Goal: Information Seeking & Learning: Learn about a topic

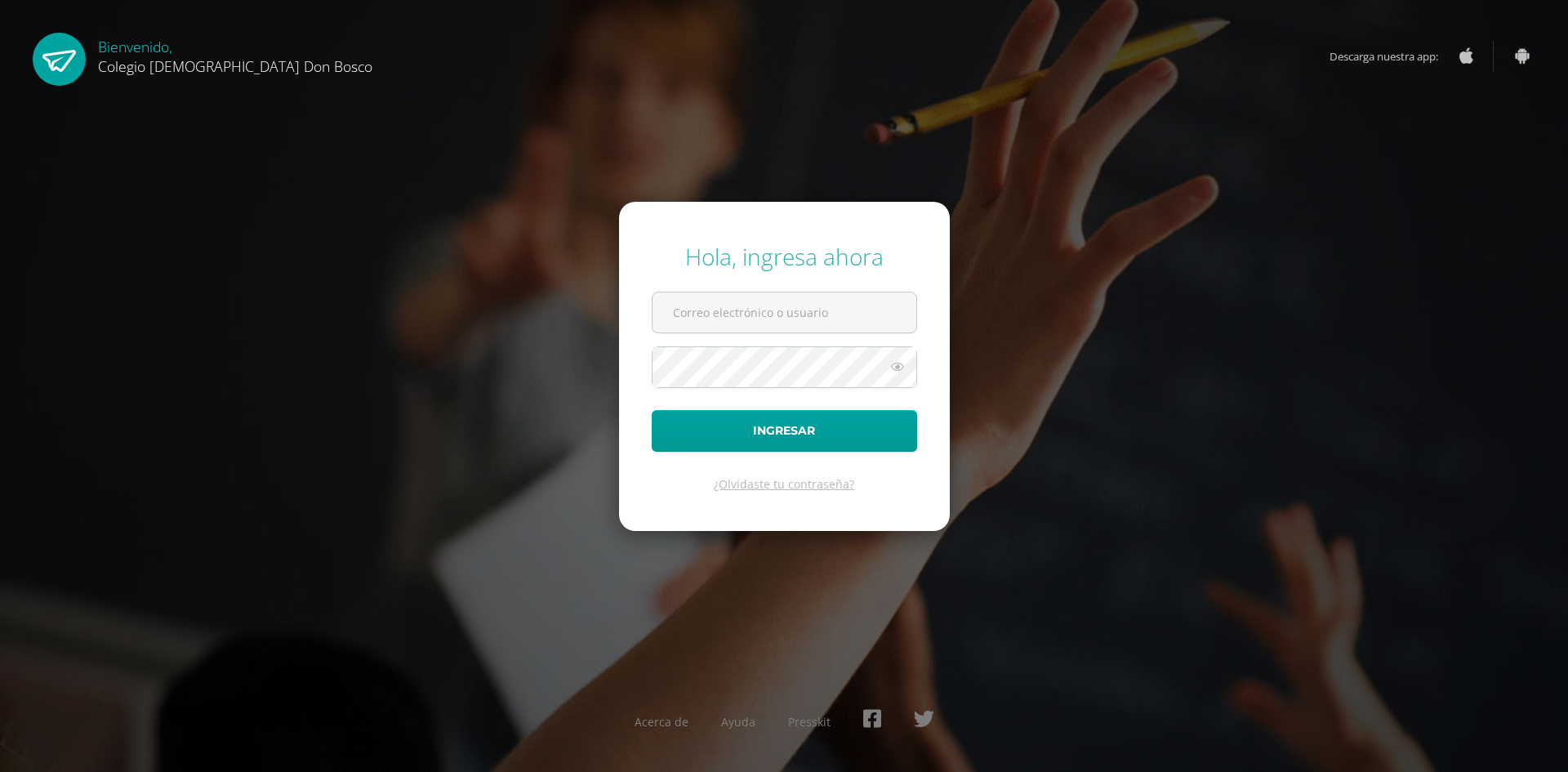
click at [743, 321] on input "text" at bounding box center [784, 313] width 264 height 40
click at [754, 334] on form "Hola, ingresa ahora Ingresar ¿Olvidaste tu contraseña?" at bounding box center [784, 366] width 331 height 328
type input "d.suarez.1bdb@gmail.com"
click at [652, 410] on button "Ingresar" at bounding box center [784, 431] width 266 height 42
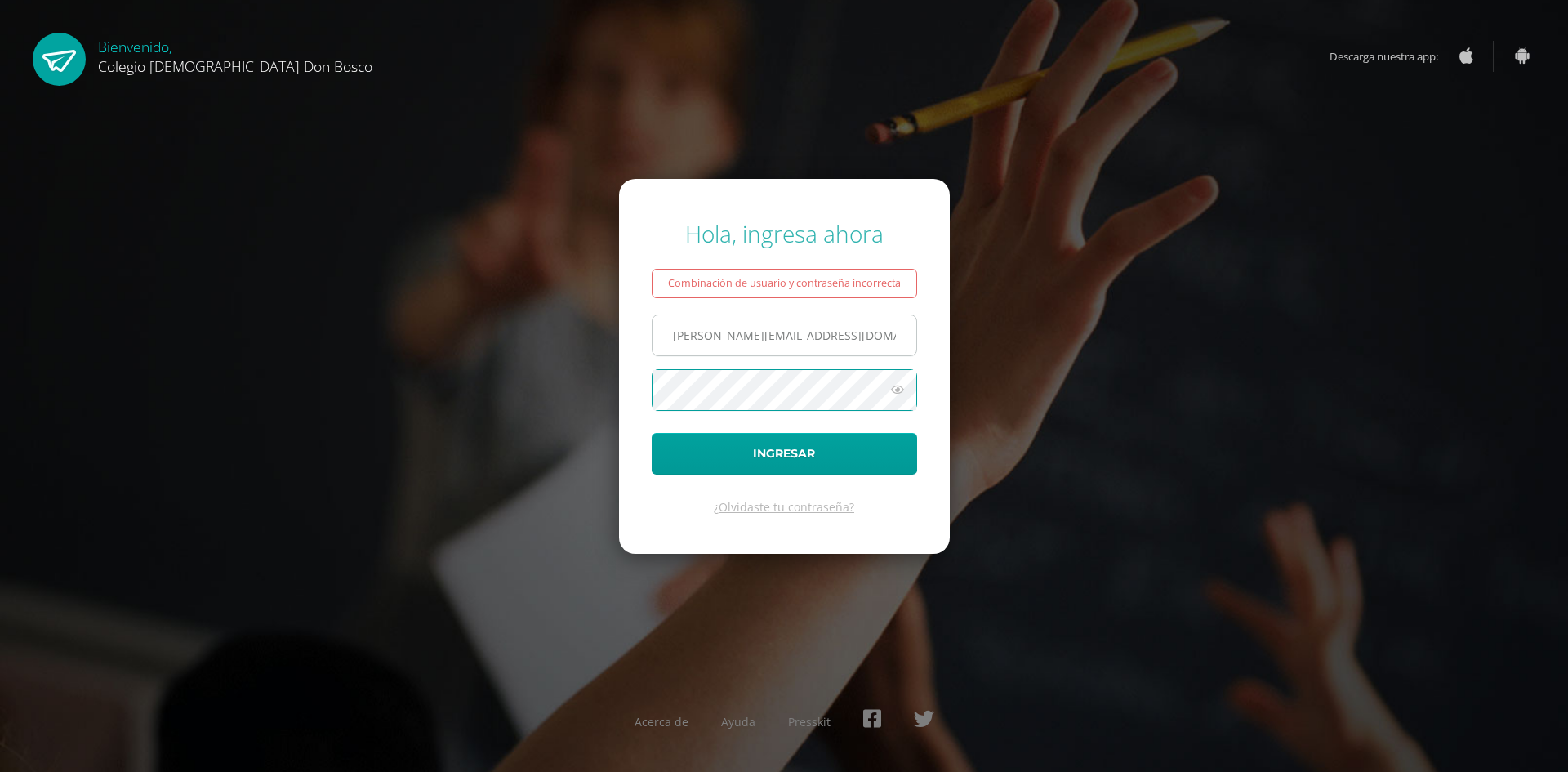
click at [652, 433] on button "Ingresar" at bounding box center [784, 454] width 266 height 42
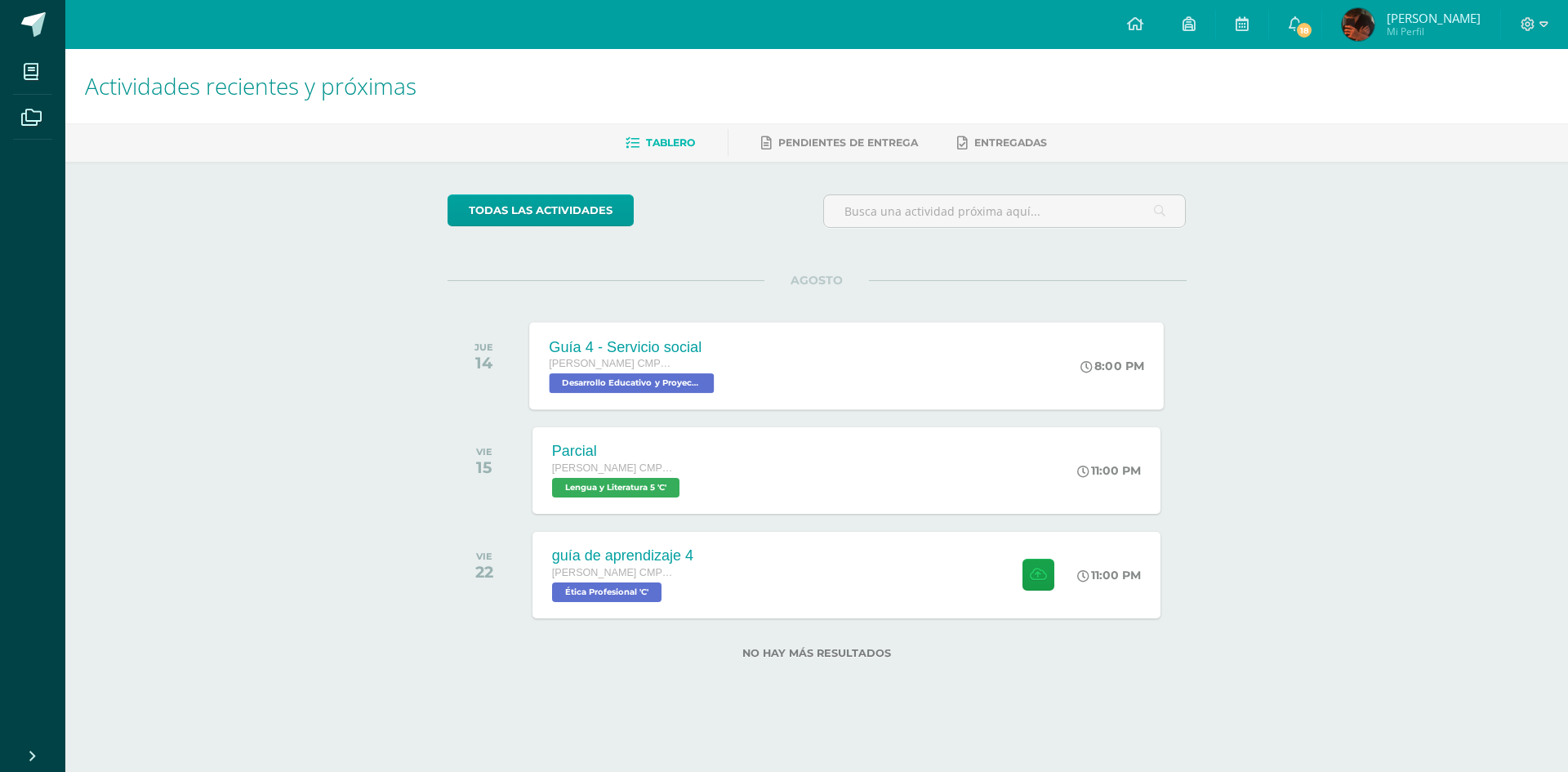
click at [688, 372] on div "[PERSON_NAME] CMP Bachillerato en CCLL con Orientación en Computación" at bounding box center [633, 364] width 169 height 18
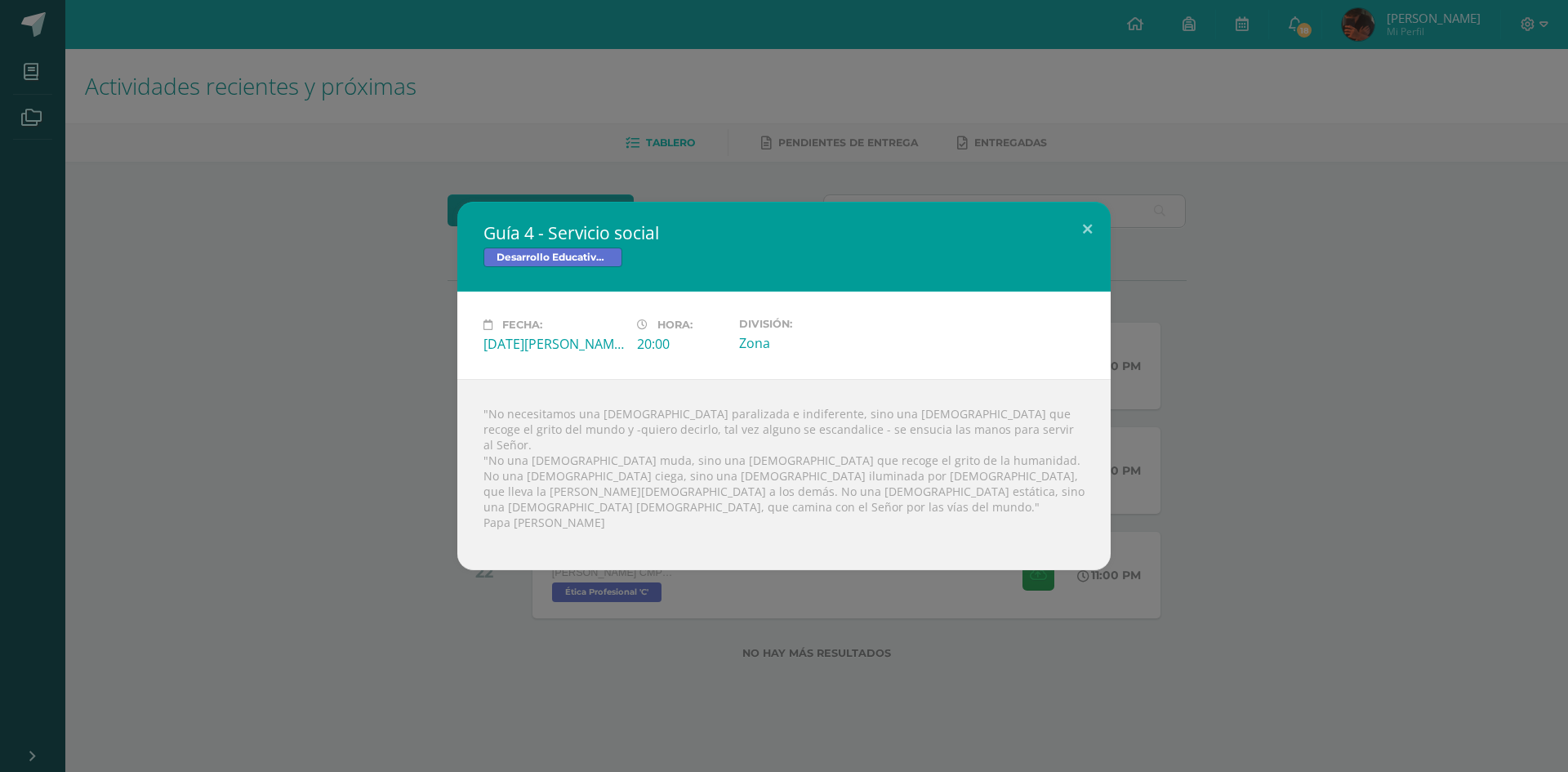
click at [24, 439] on div "Guía 4 - Servicio social Desarrollo Educativo y Proyecto de Vida Fecha: Jueves …" at bounding box center [784, 386] width 1555 height 369
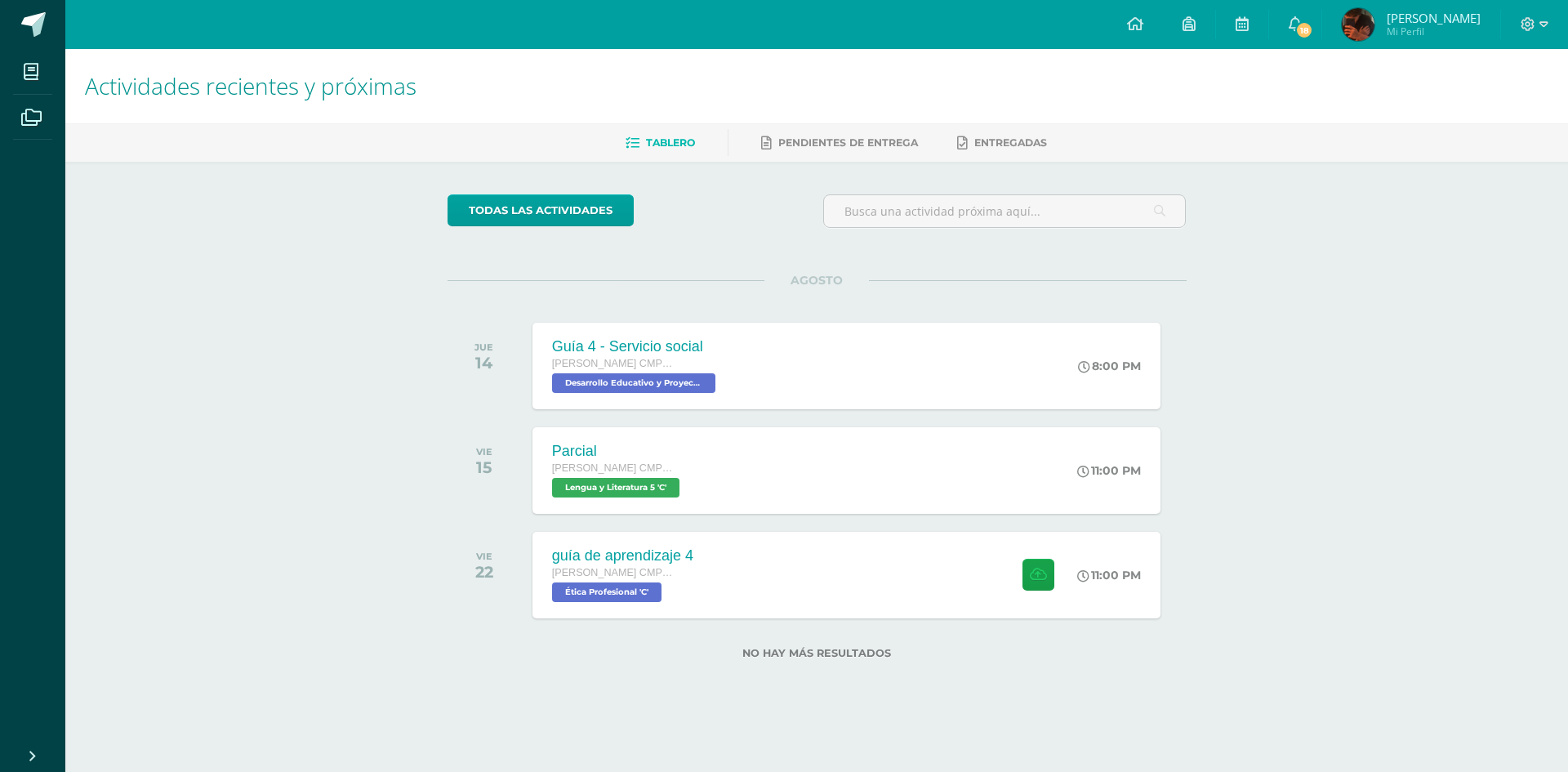
click at [725, 619] on div "VIE 22 guía de aprendizaje 4 Quinto Bachillerato CMP Bachillerato en CCLL con O…" at bounding box center [817, 575] width 739 height 92
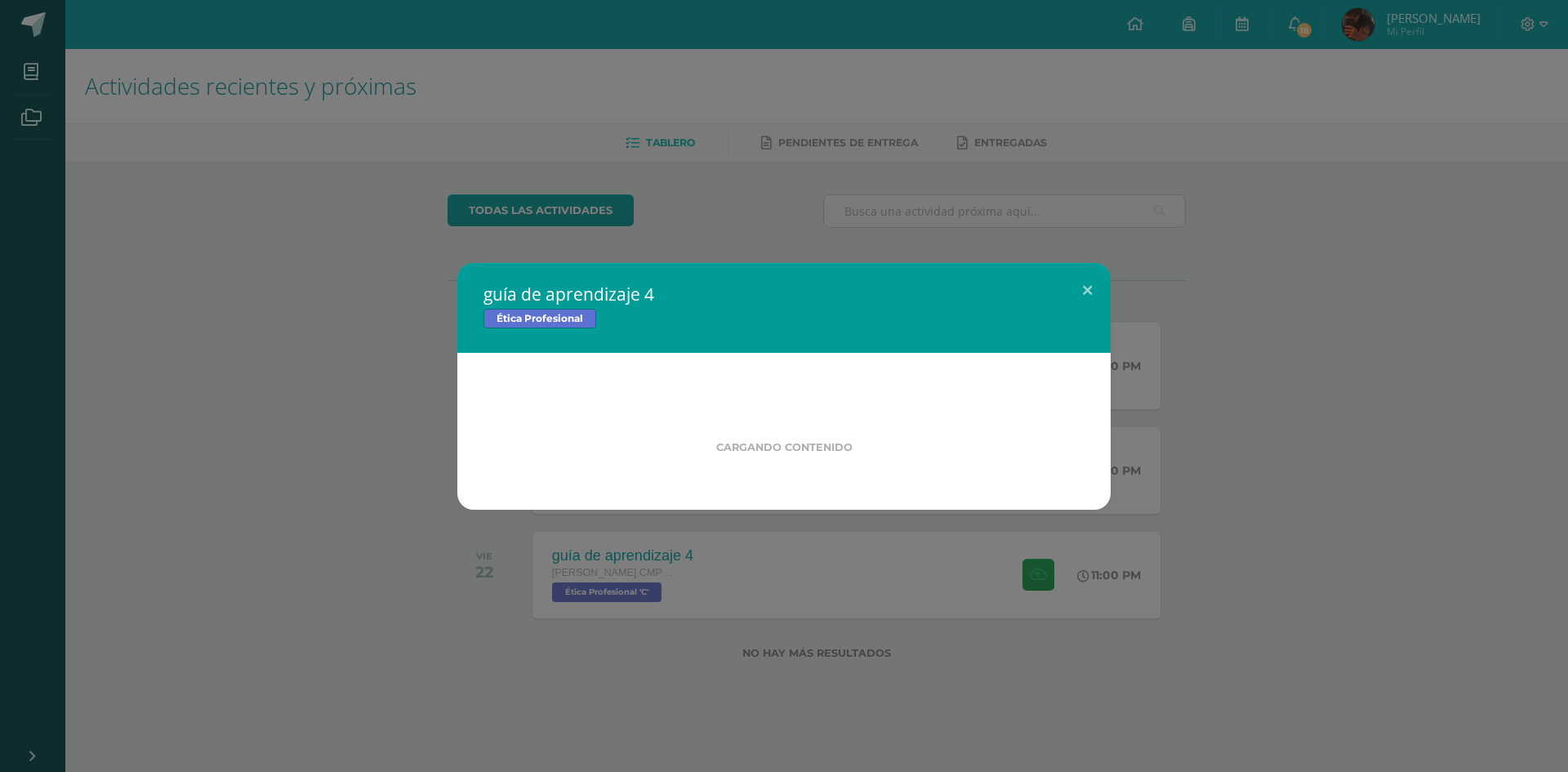
click at [711, 612] on div "guía de aprendizaje 4 Ética Profesional Cargando contenido Loading..." at bounding box center [784, 386] width 1568 height 772
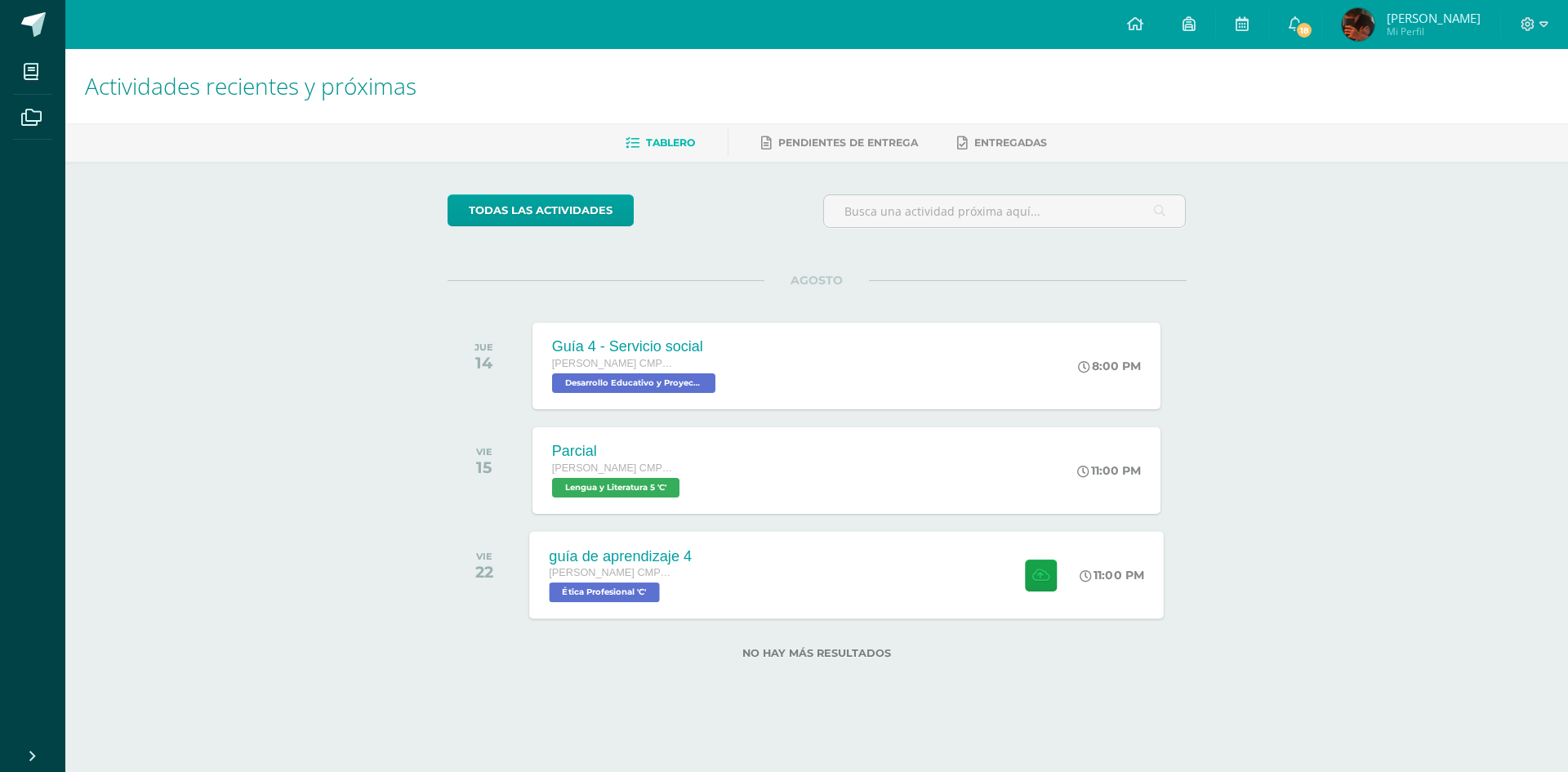
click at [701, 603] on div "guía de aprendizaje 4 Quinto Bachillerato CMP Bachillerato en CCLL con Orientac…" at bounding box center [620, 575] width 182 height 87
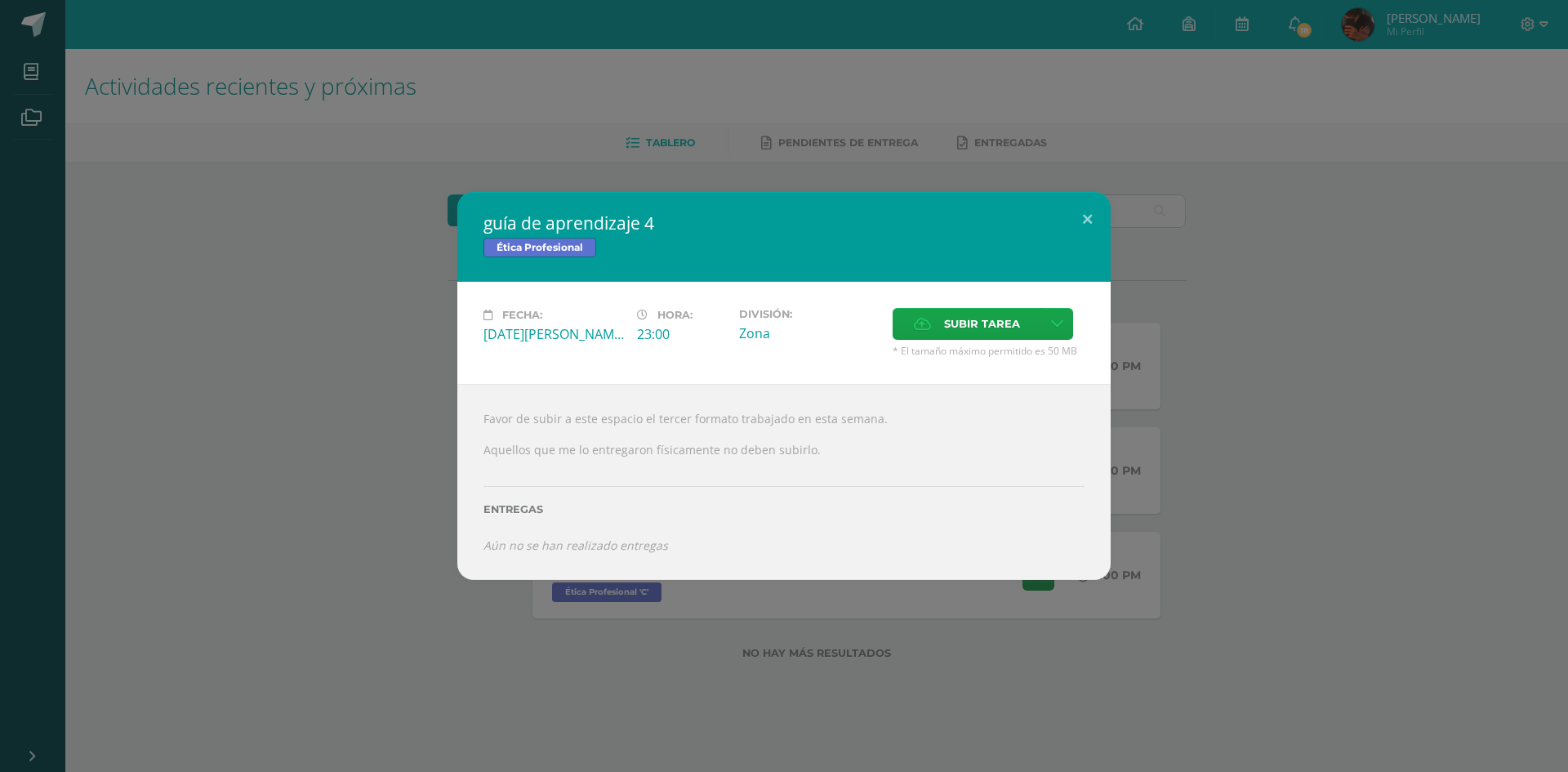
click at [449, 469] on div "guía de aprendizaje 4 Ética Profesional Fecha: Viernes 22 de Agosto Hora: 23:00…" at bounding box center [784, 386] width 1555 height 388
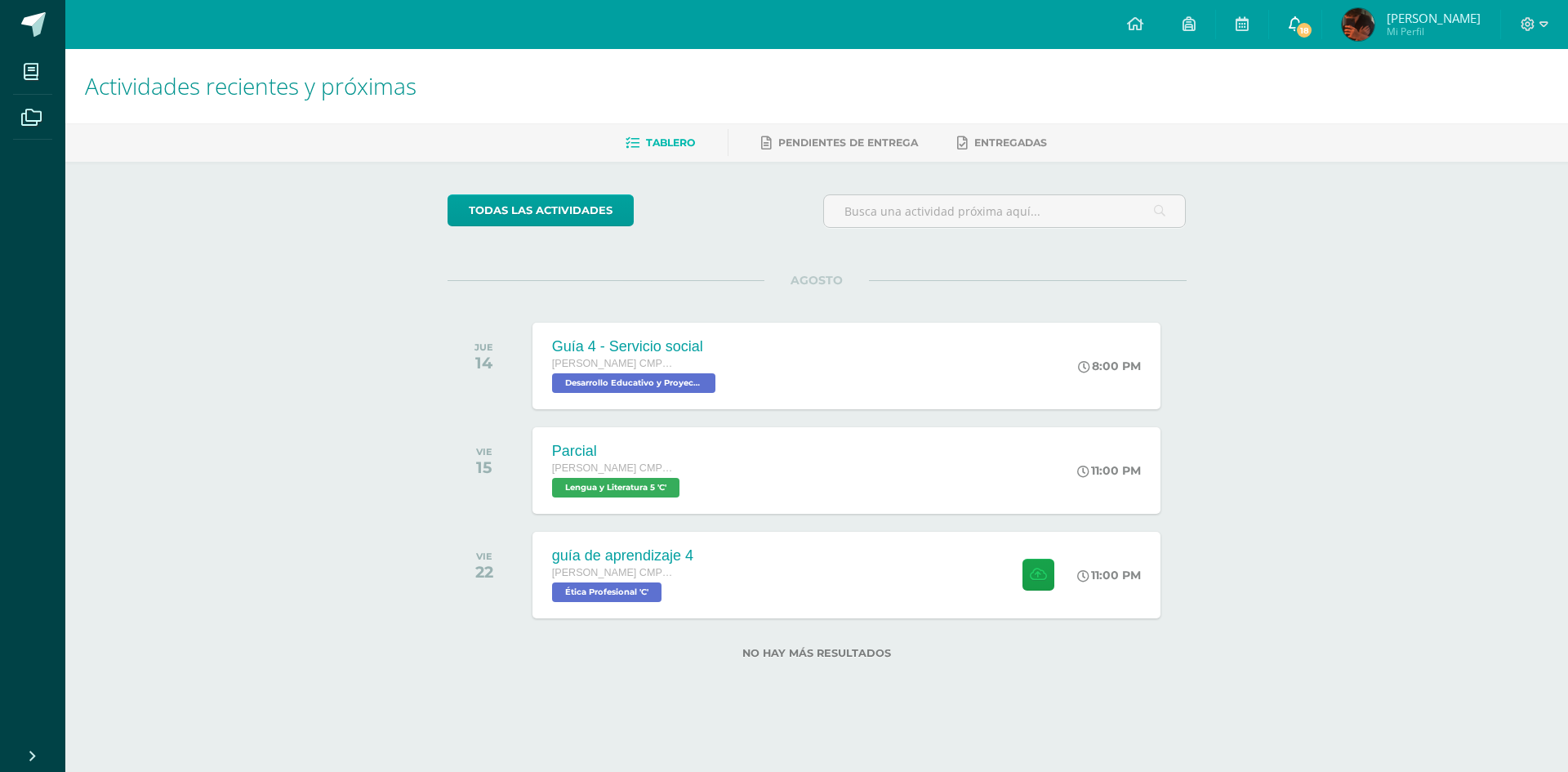
click at [1313, 26] on span "18" at bounding box center [1304, 30] width 18 height 18
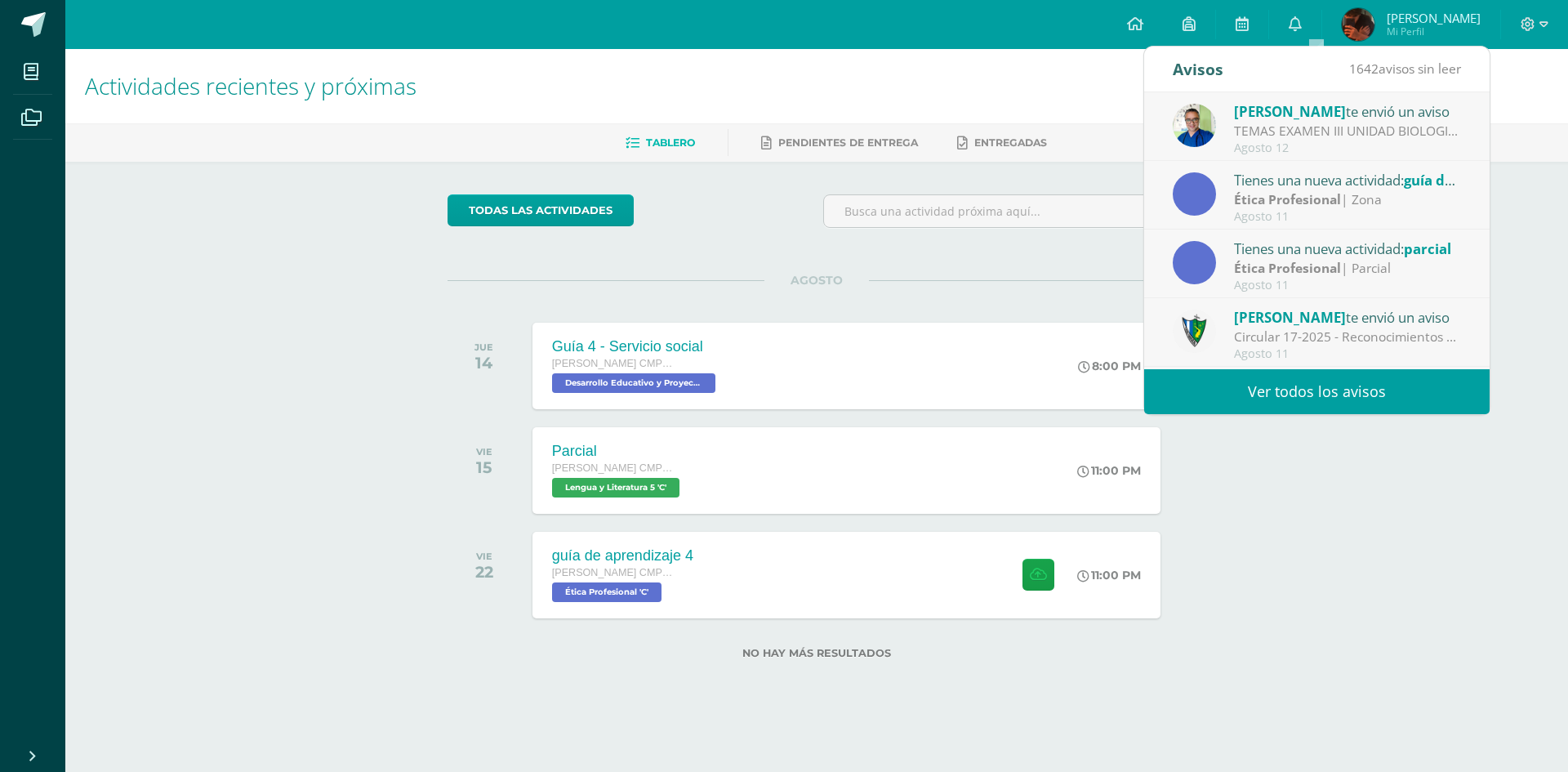
click at [1284, 400] on link "Ver todos los avisos" at bounding box center [1316, 391] width 345 height 45
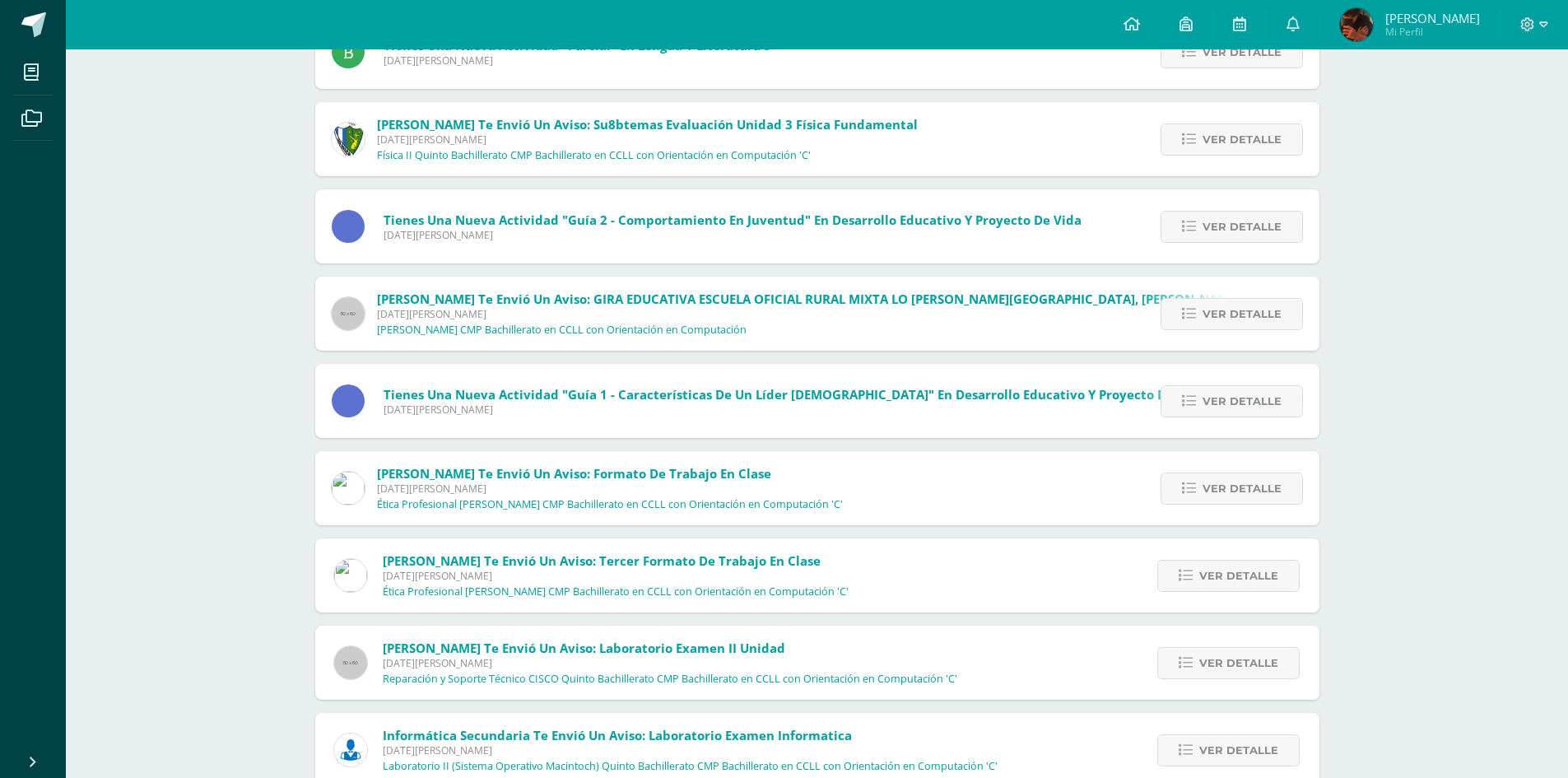
scroll to position [670, 0]
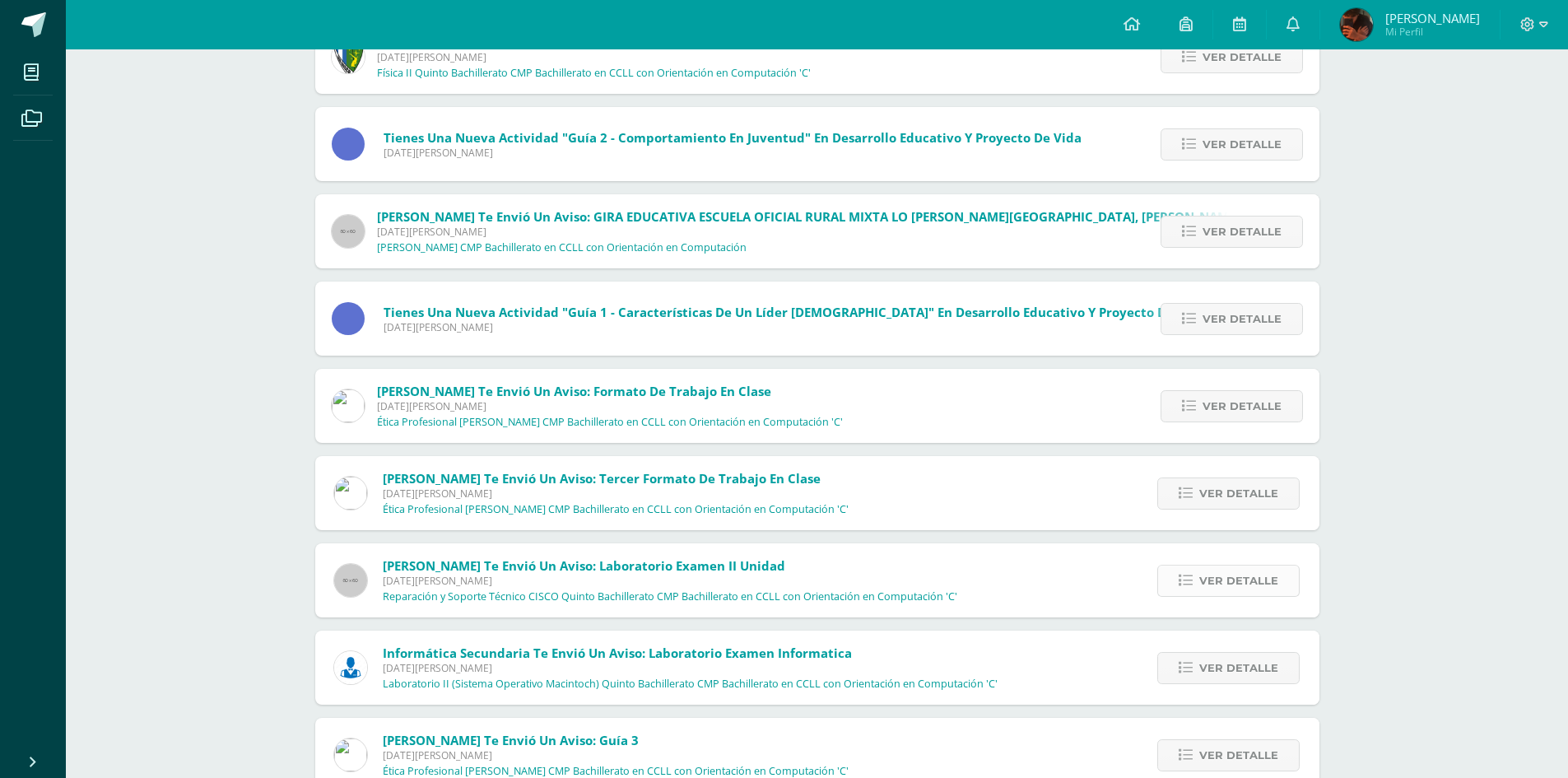
click at [1174, 571] on link "Ver detalle" at bounding box center [1229, 580] width 143 height 32
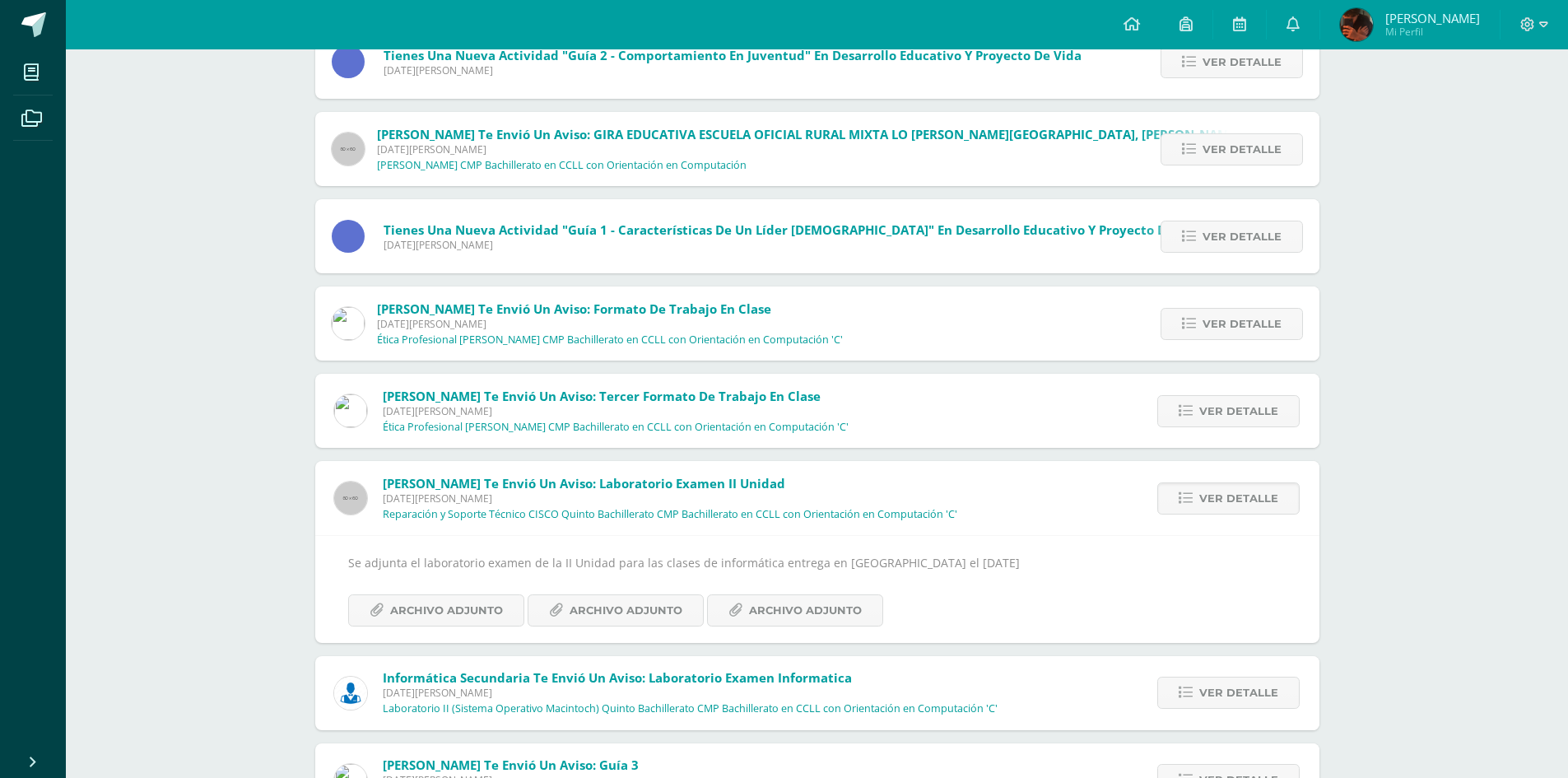
scroll to position [834, 0]
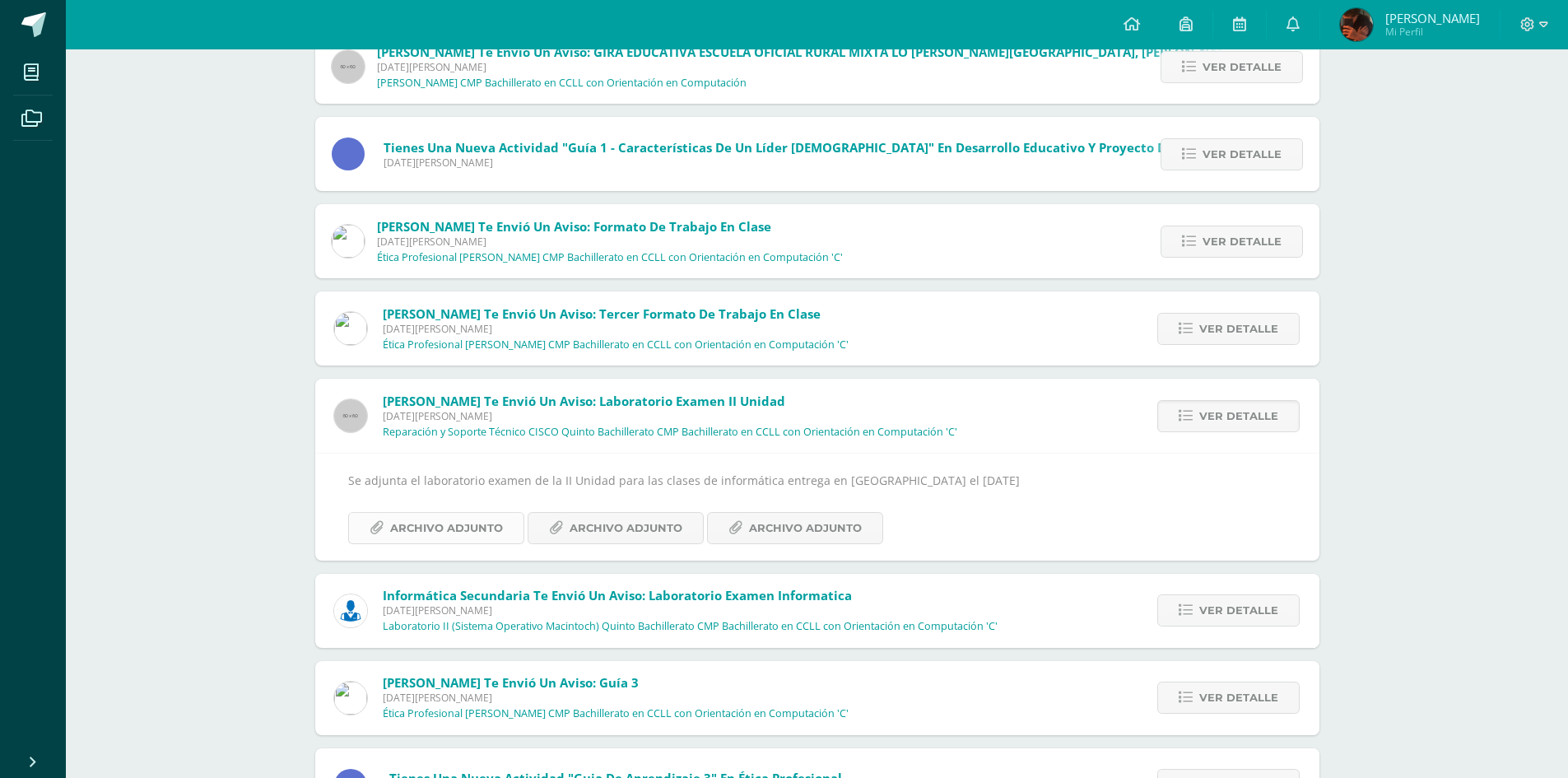
click at [462, 521] on span "Archivo Adjunto" at bounding box center [446, 527] width 113 height 31
click at [650, 534] on span "Archivo Adjunto" at bounding box center [626, 527] width 113 height 31
click at [804, 535] on span "Archivo Adjunto" at bounding box center [806, 527] width 113 height 31
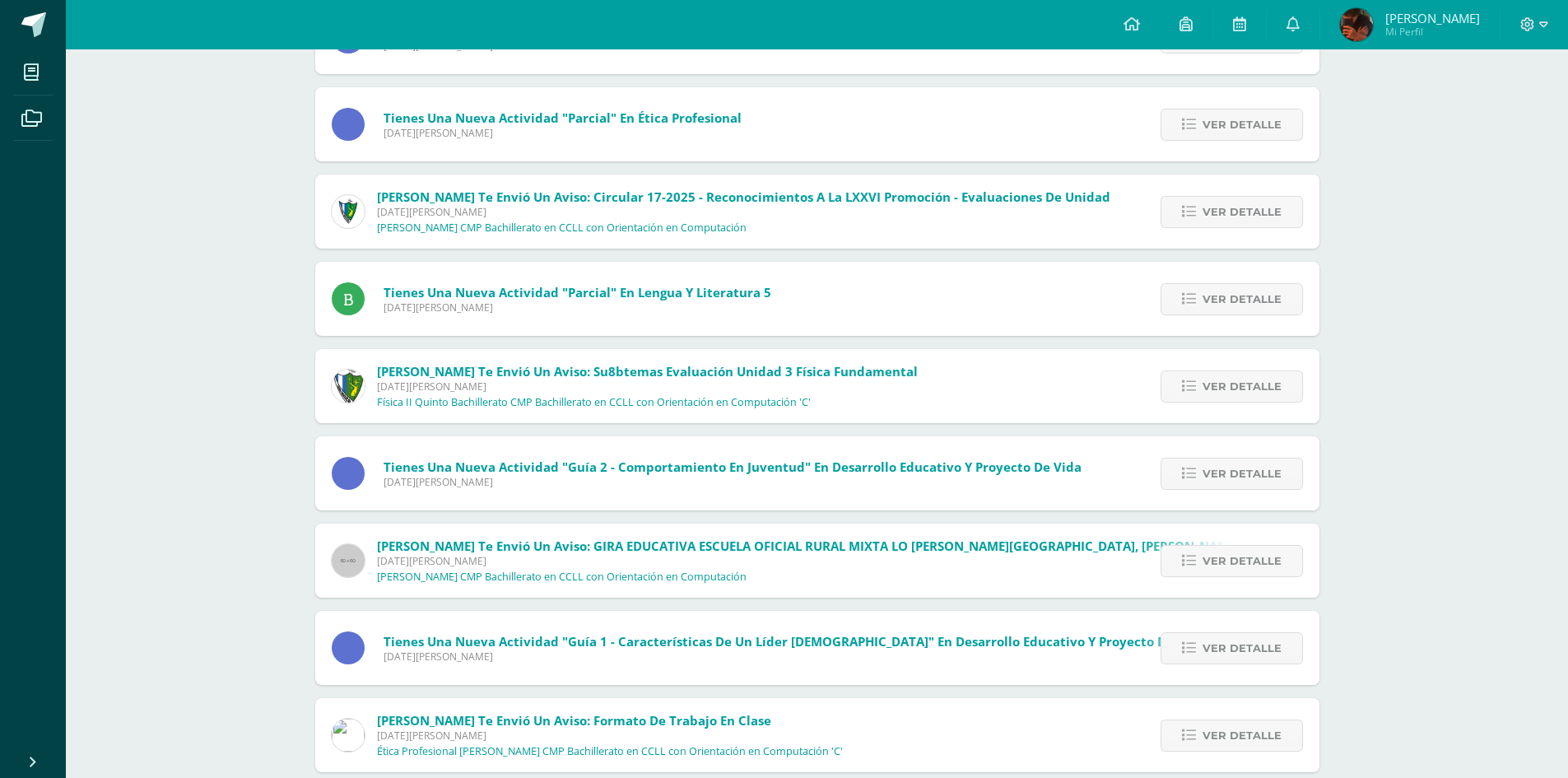
scroll to position [259, 0]
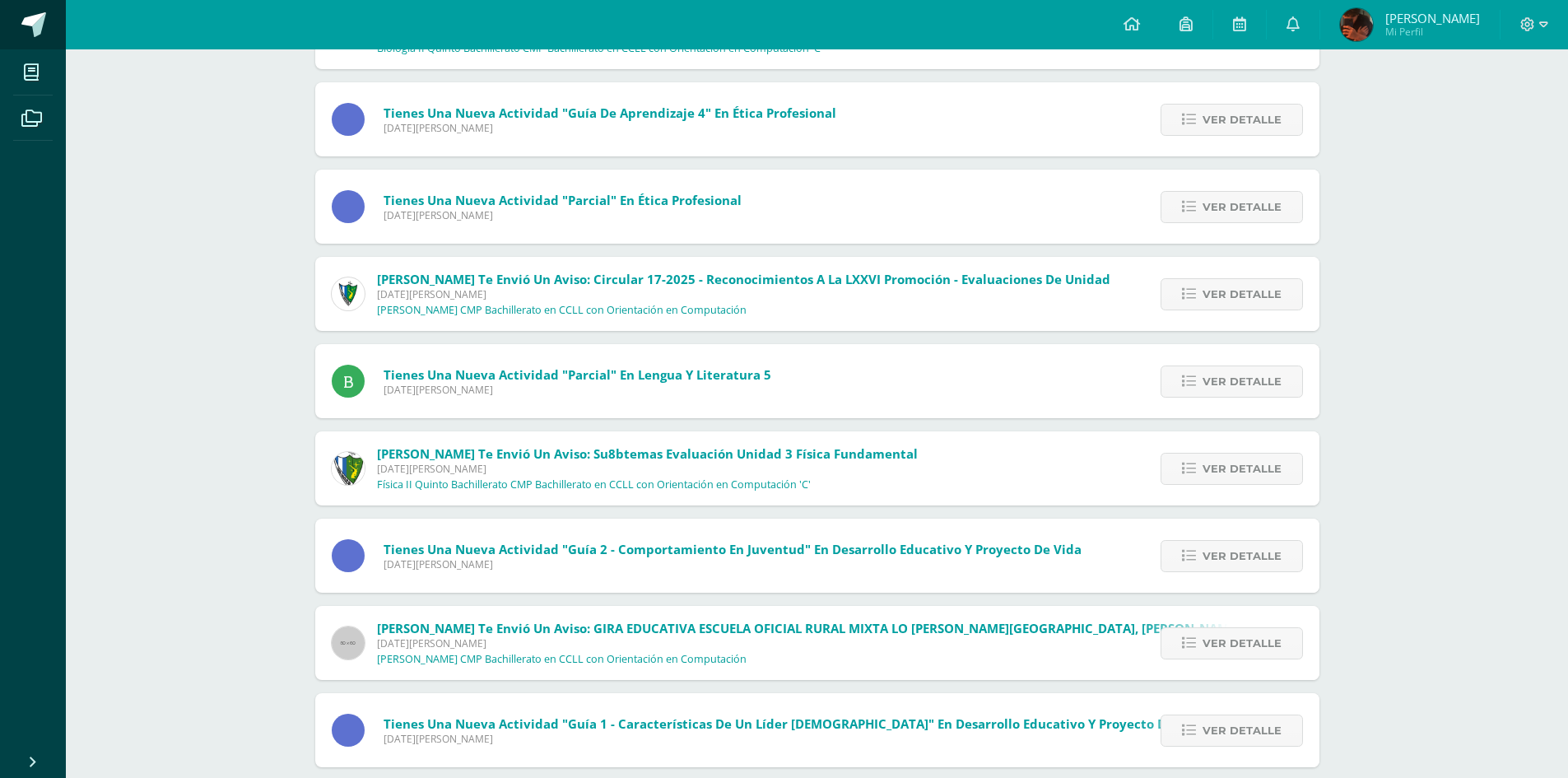
click at [22, 24] on span at bounding box center [33, 25] width 25 height 25
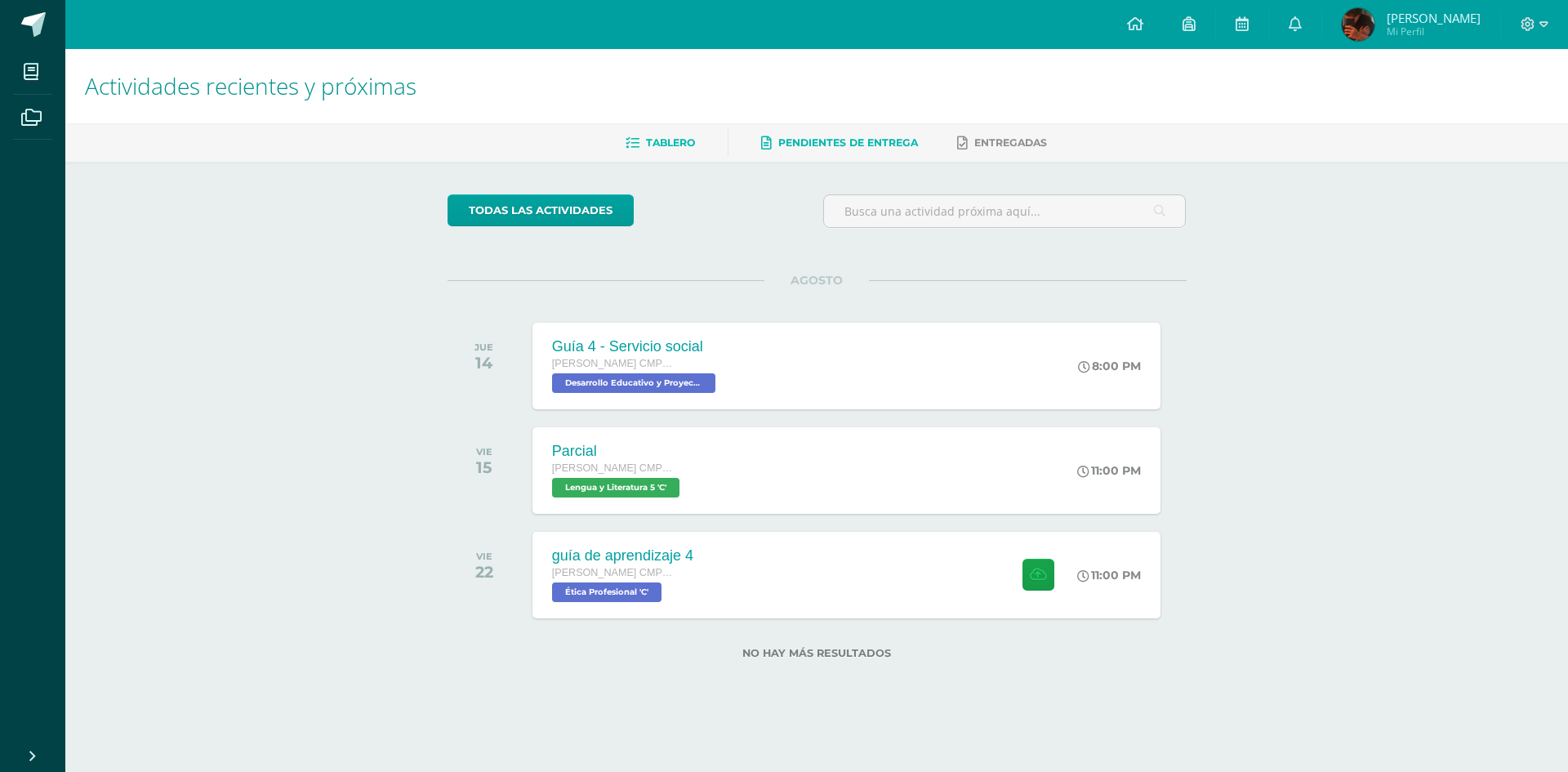
click at [885, 138] on span "Pendientes de entrega" at bounding box center [848, 142] width 140 height 12
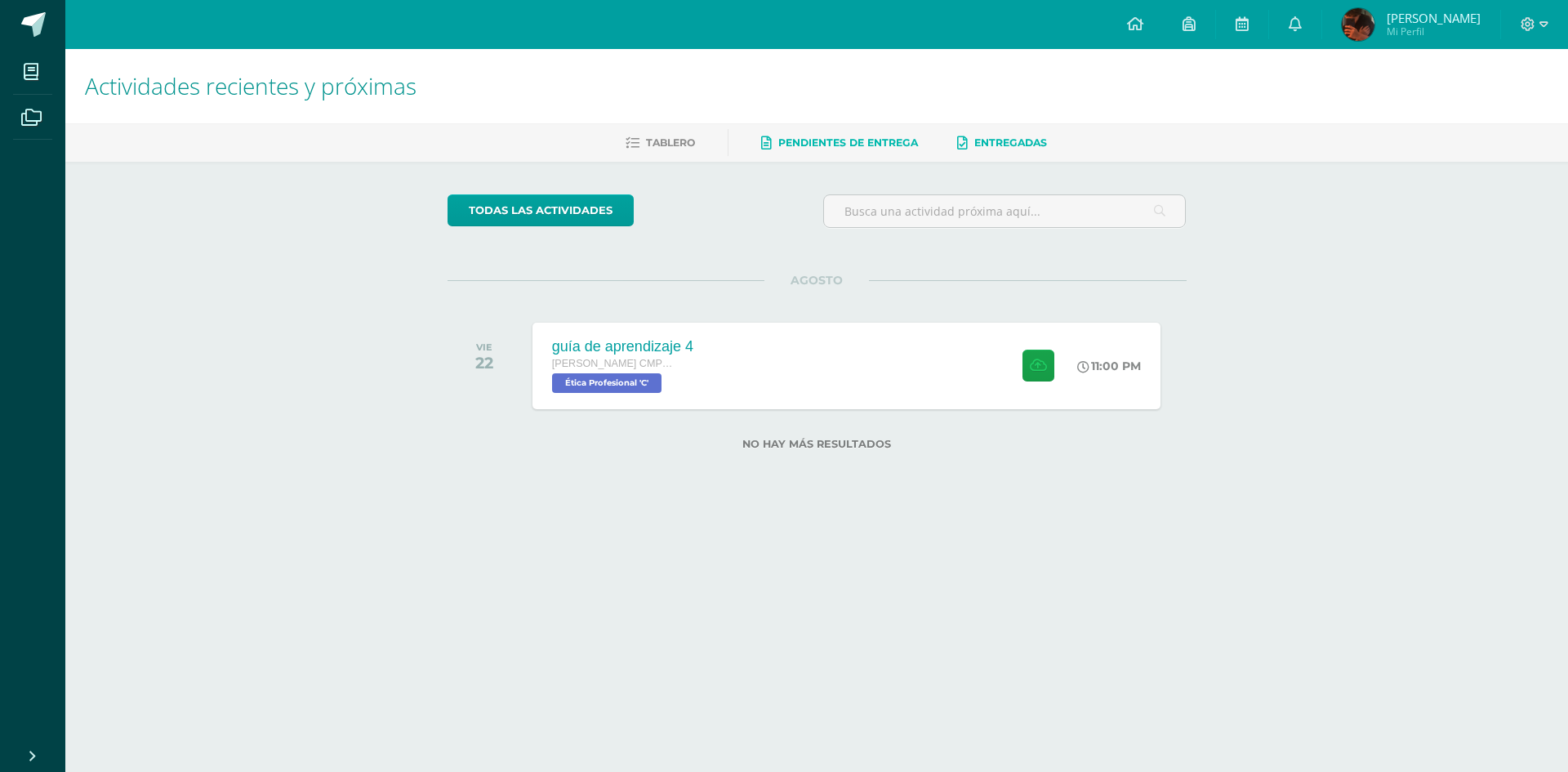
click at [975, 152] on link "Entregadas" at bounding box center [1002, 143] width 90 height 26
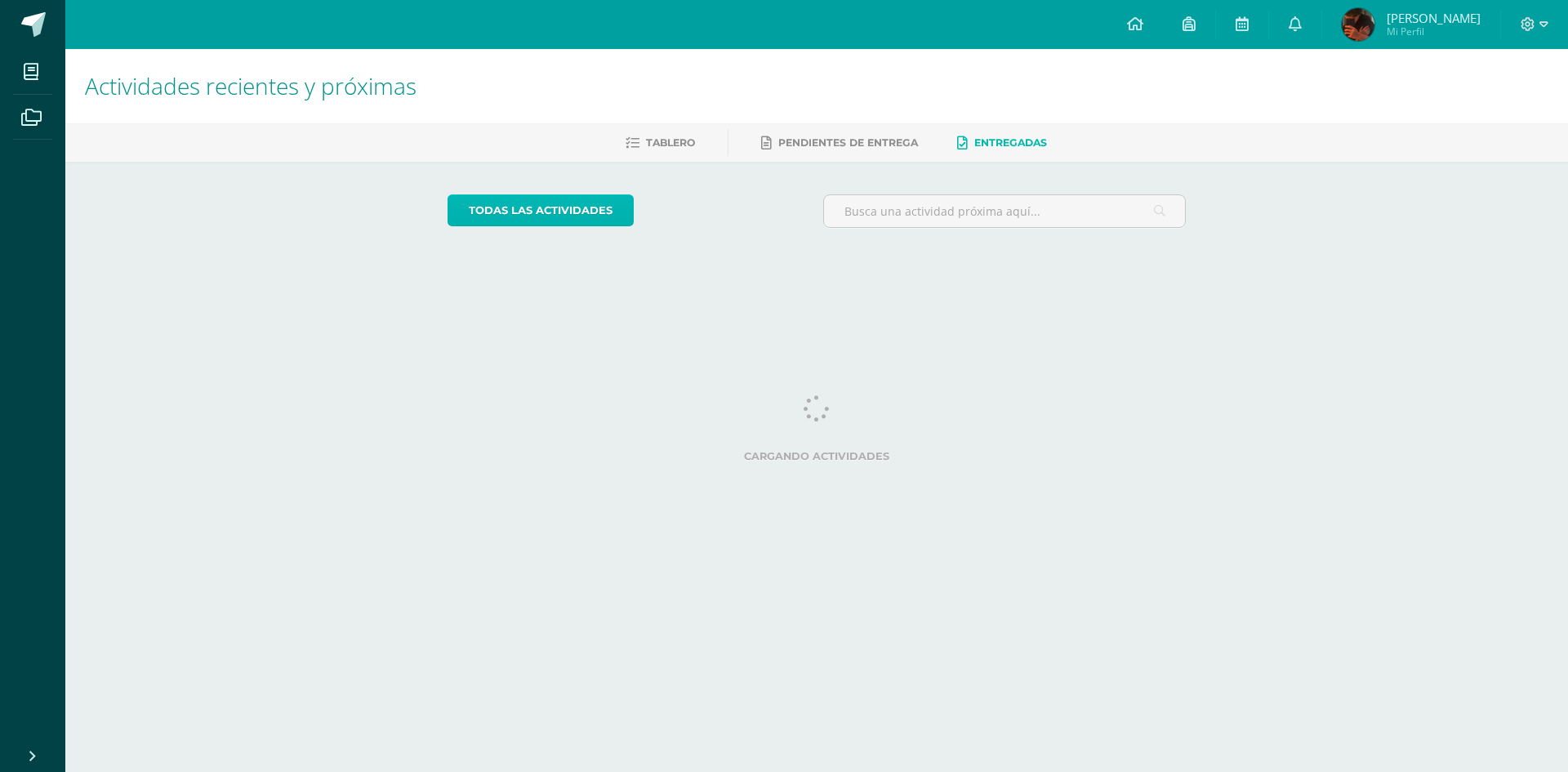
click at [541, 200] on link "todas las Actividades" at bounding box center [540, 210] width 186 height 31
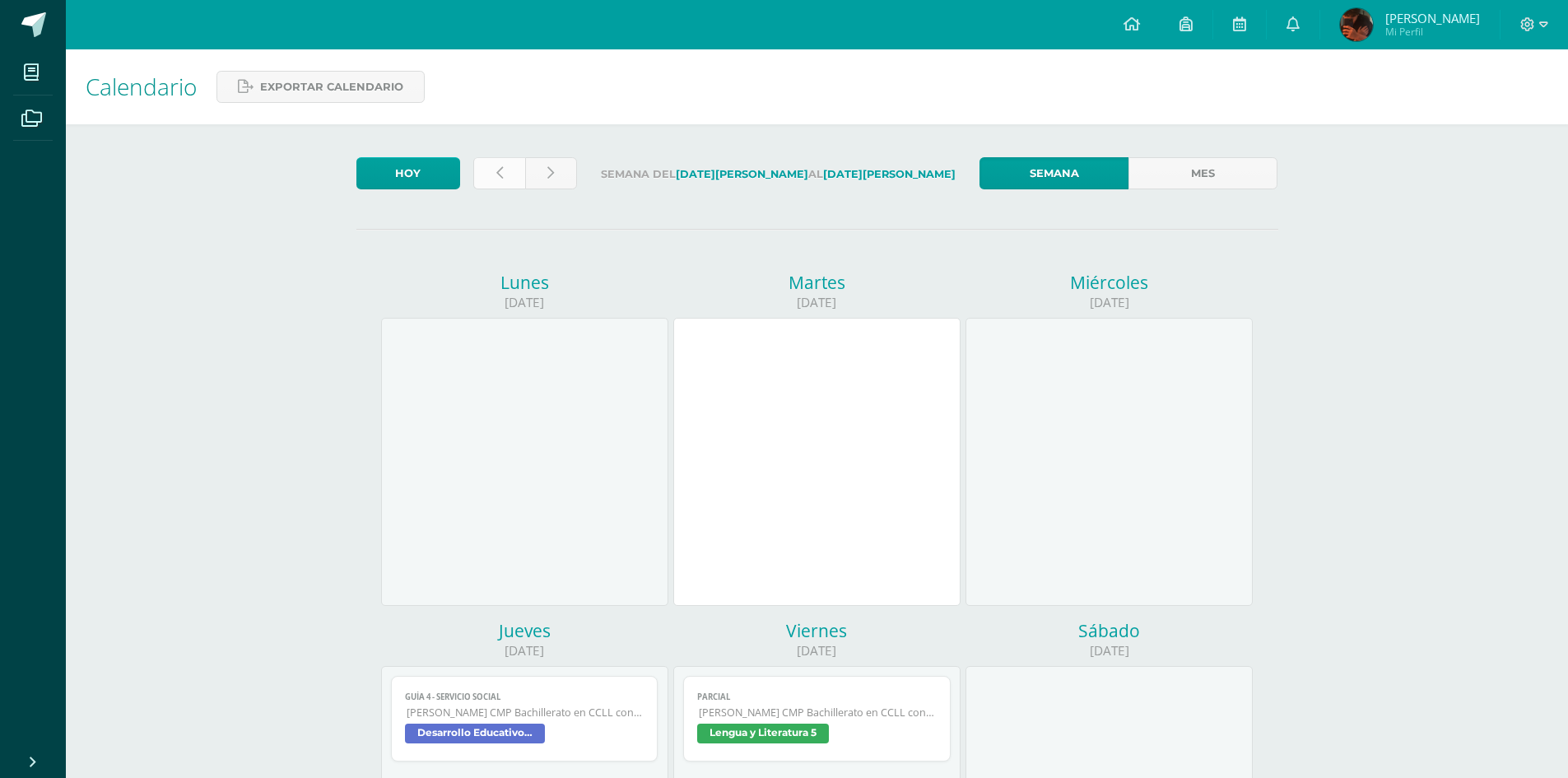
click at [493, 175] on link at bounding box center [499, 173] width 52 height 32
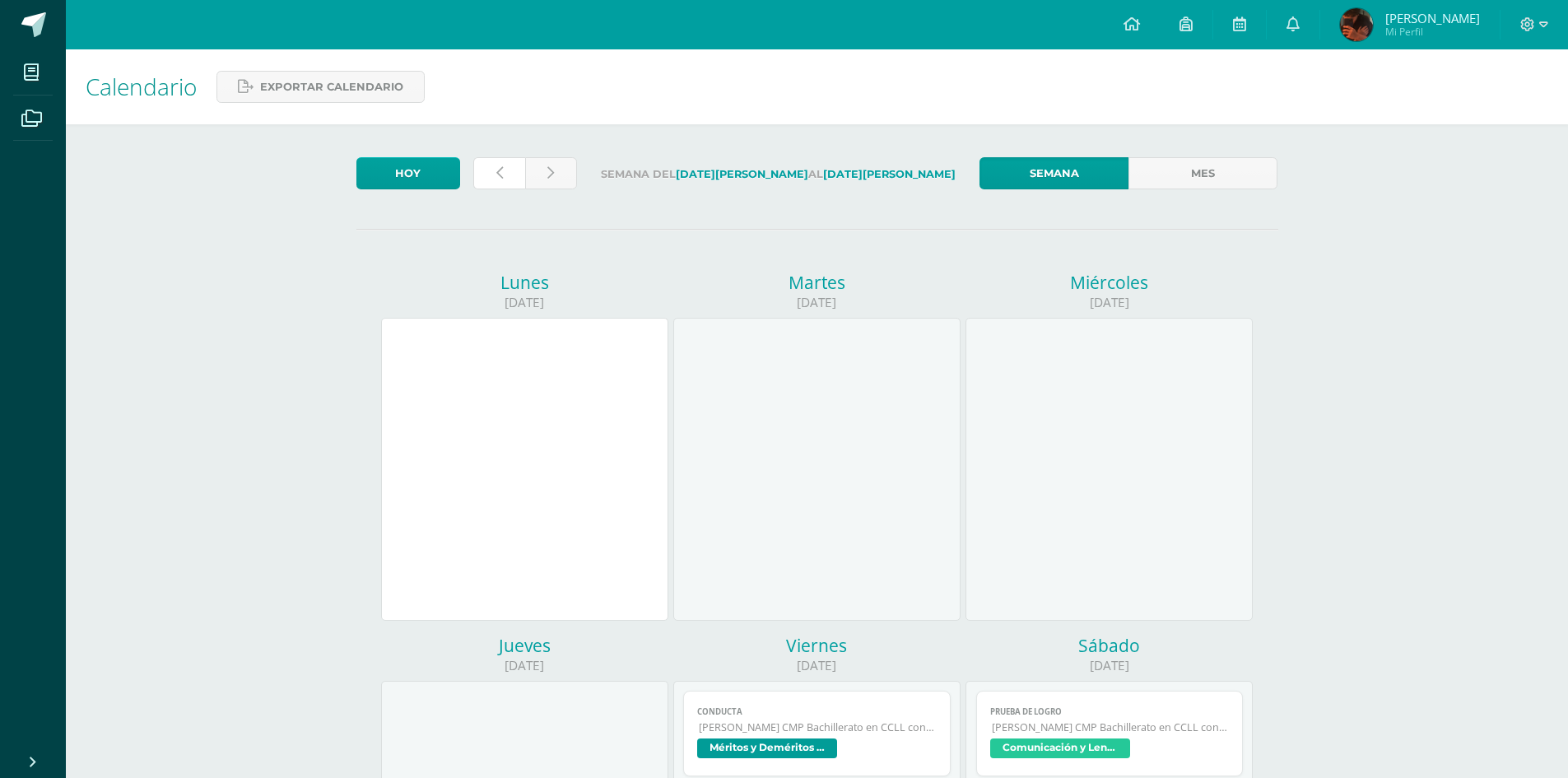
click at [493, 180] on link at bounding box center [499, 173] width 52 height 32
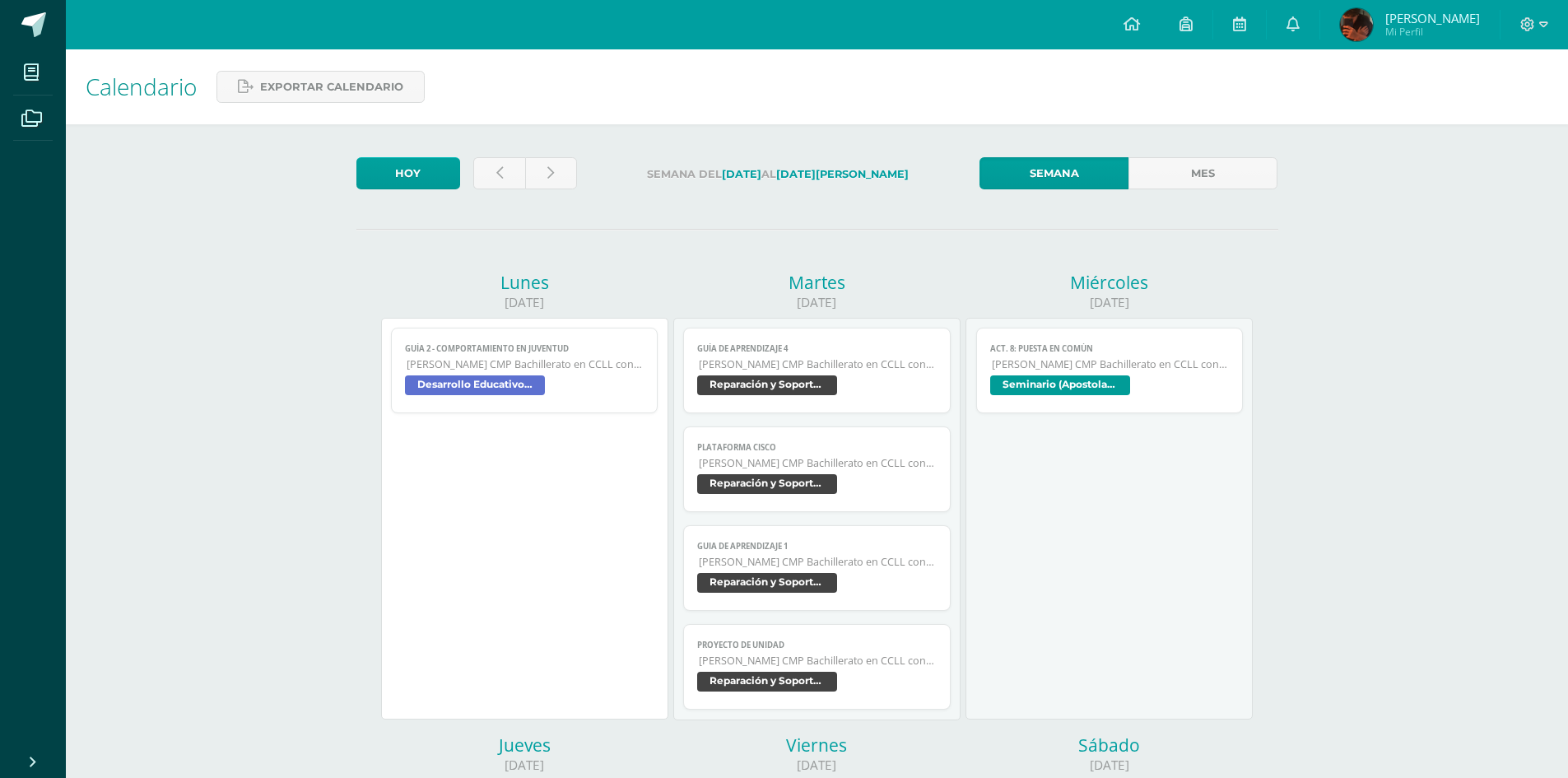
click at [842, 434] on link "Plataforma CISCO Quinto Bachillerato CMP Bachillerato en CCLL con Orientación e…" at bounding box center [817, 468] width 268 height 85
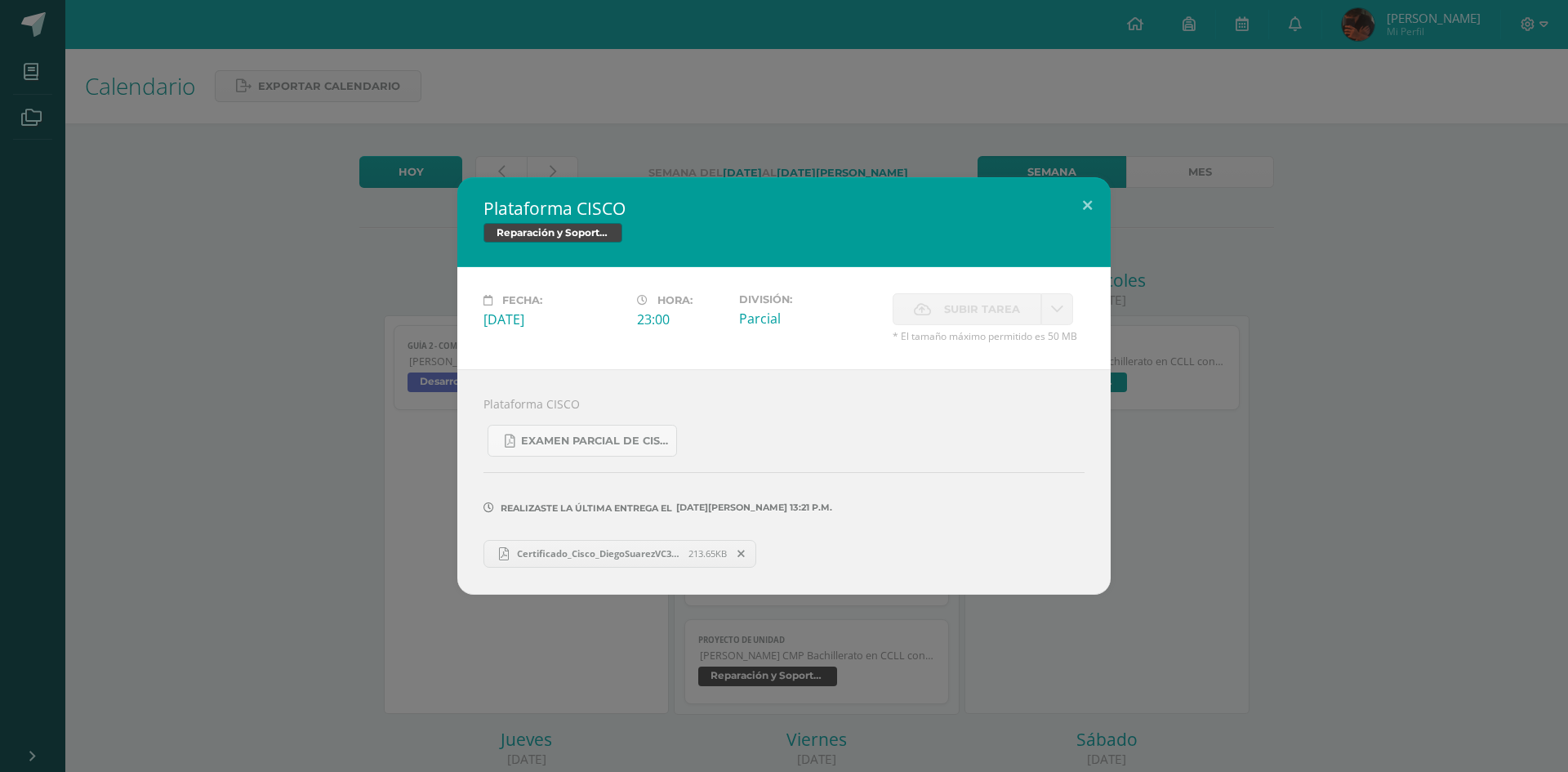
click at [620, 551] on span "Certificado_Cisco_DiegoSuarezVC35.pdf" at bounding box center [598, 553] width 180 height 12
click at [275, 478] on div "Plataforma CISCO Reparación y Soporte Técnico CISCO Fecha: [DATE][PERSON_NAME]:…" at bounding box center [784, 385] width 1555 height 417
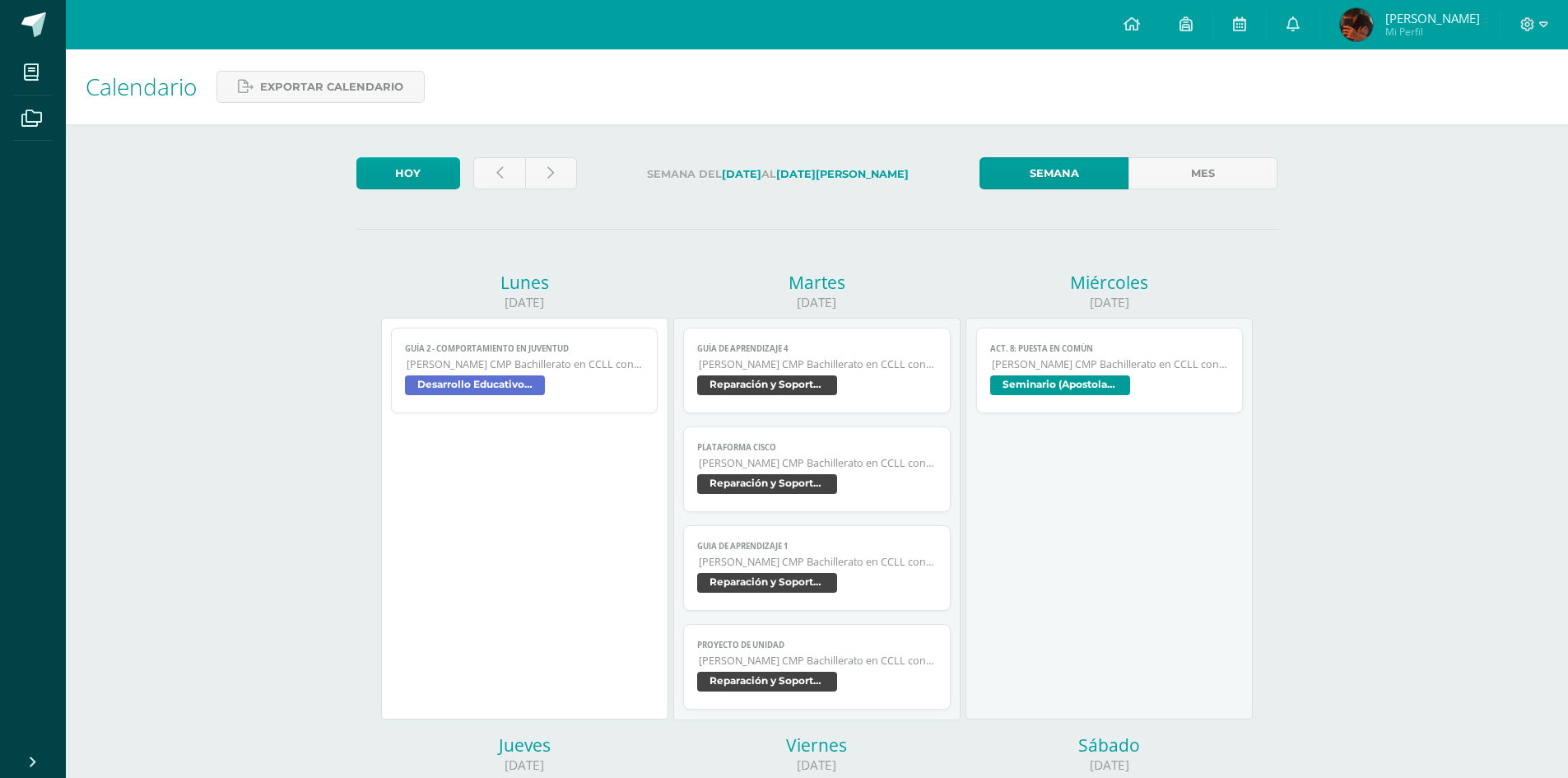
click at [894, 477] on span "Reparación y Soporte Técnico CISCO" at bounding box center [817, 486] width 239 height 24
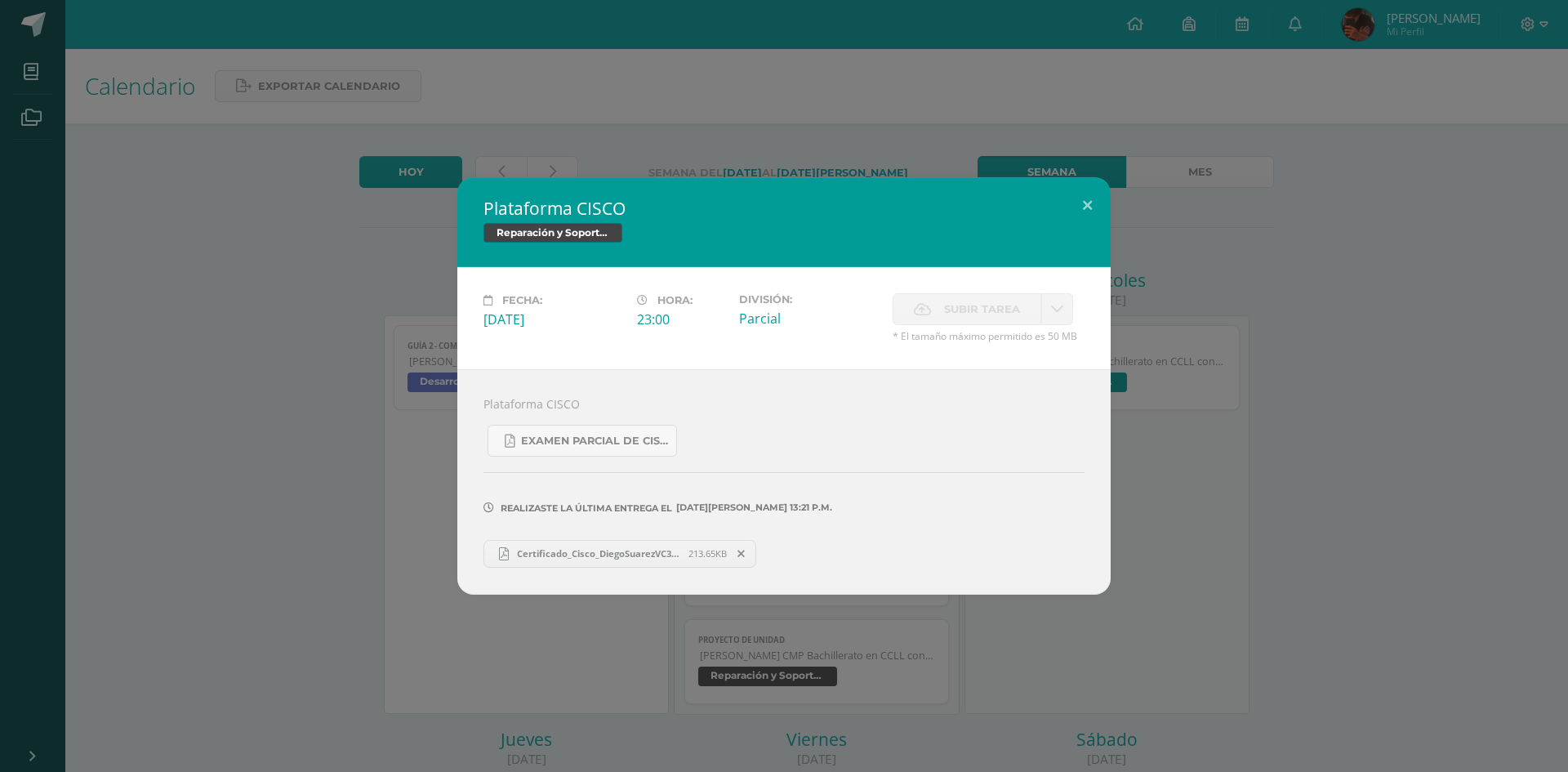
click at [231, 476] on div "Plataforma CISCO Reparación y Soporte Técnico CISCO Fecha: [DATE][PERSON_NAME]:…" at bounding box center [784, 385] width 1555 height 417
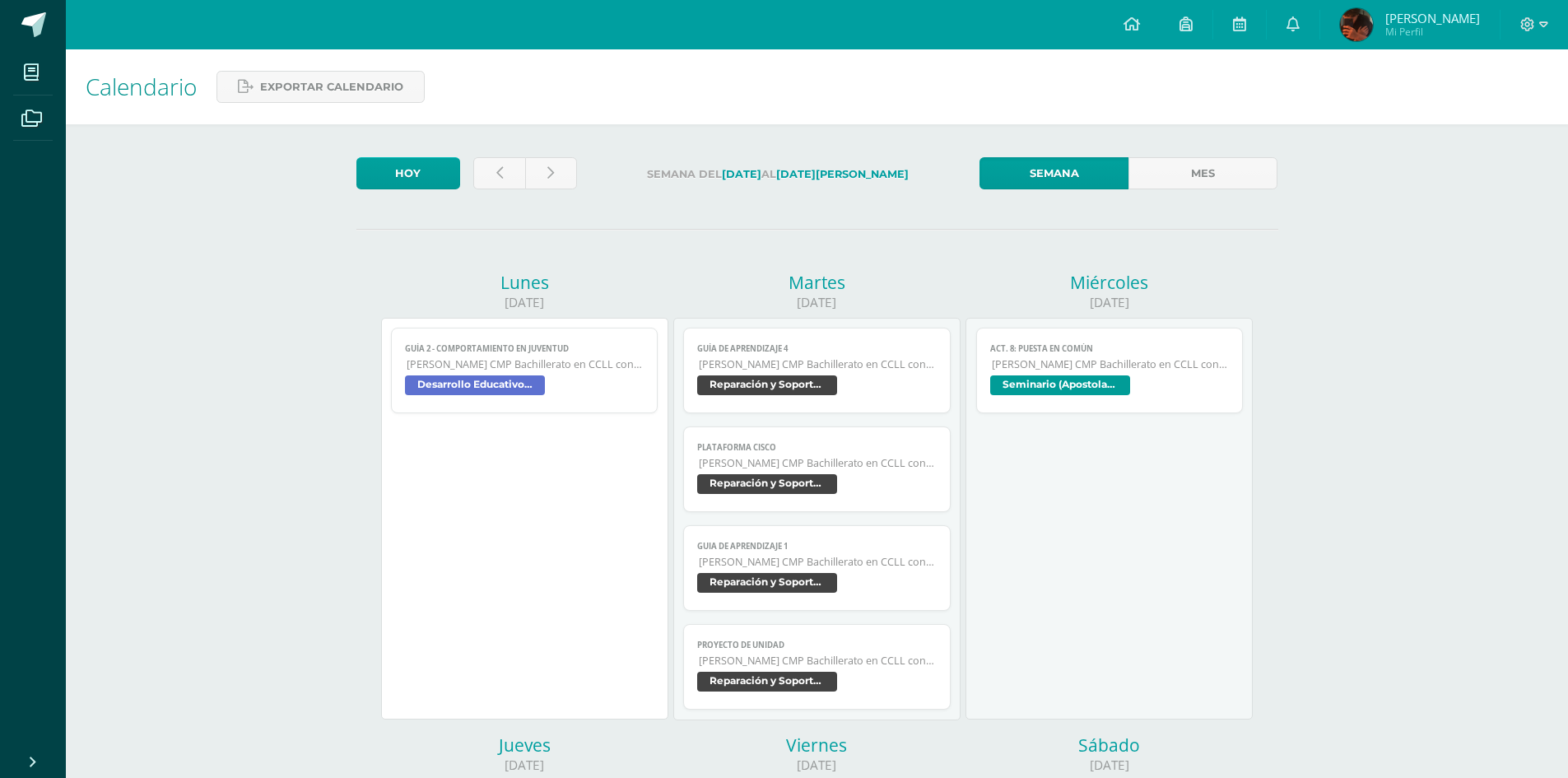
click at [790, 371] on span "[PERSON_NAME] CMP Bachillerato en CCLL con Orientación en Computación" at bounding box center [818, 364] width 238 height 14
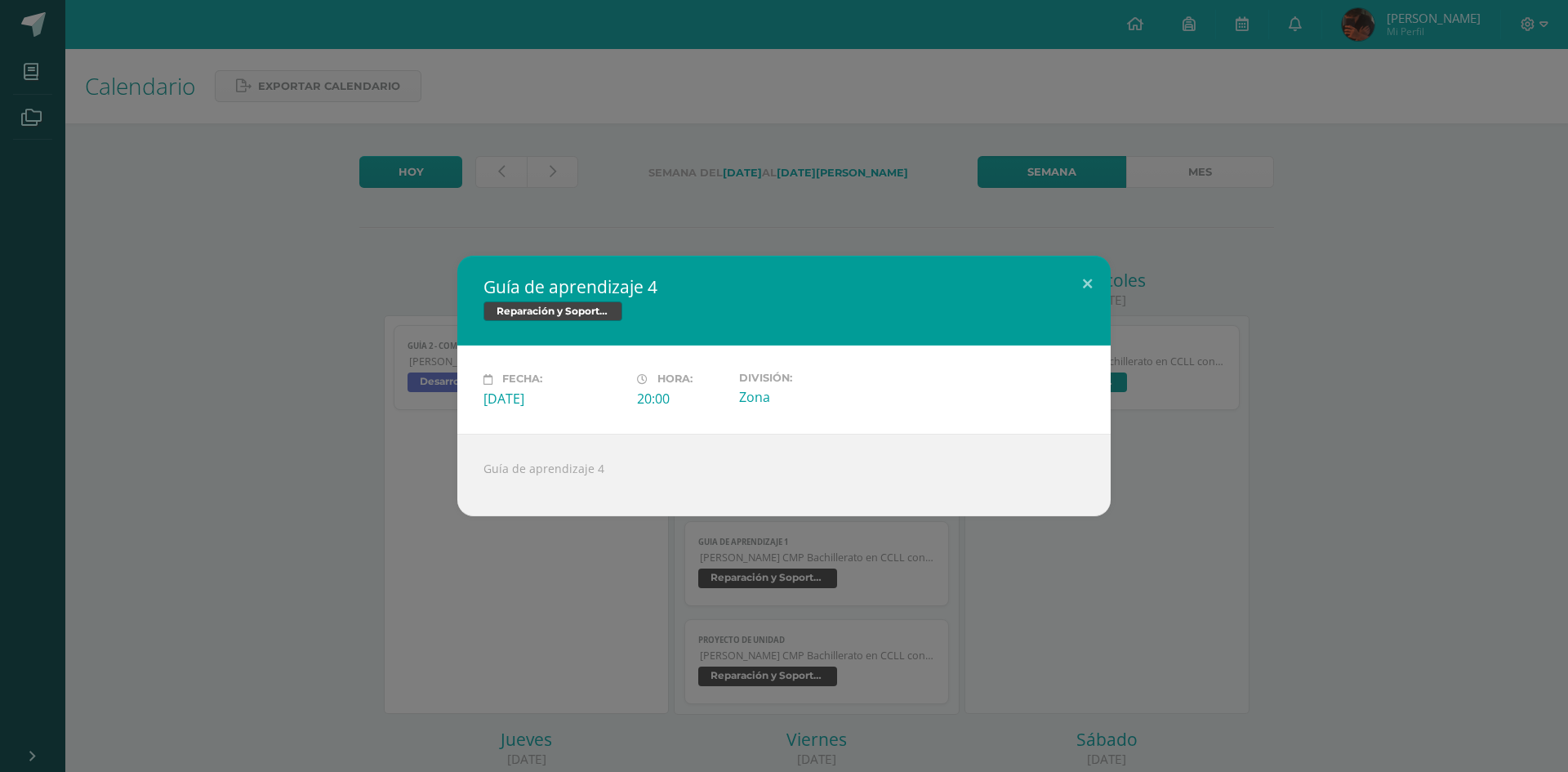
click at [335, 435] on div "Guía de aprendizaje 4 Reparación y Soporte Técnico CISCO Fecha: [DATE][PERSON_N…" at bounding box center [784, 385] width 1555 height 259
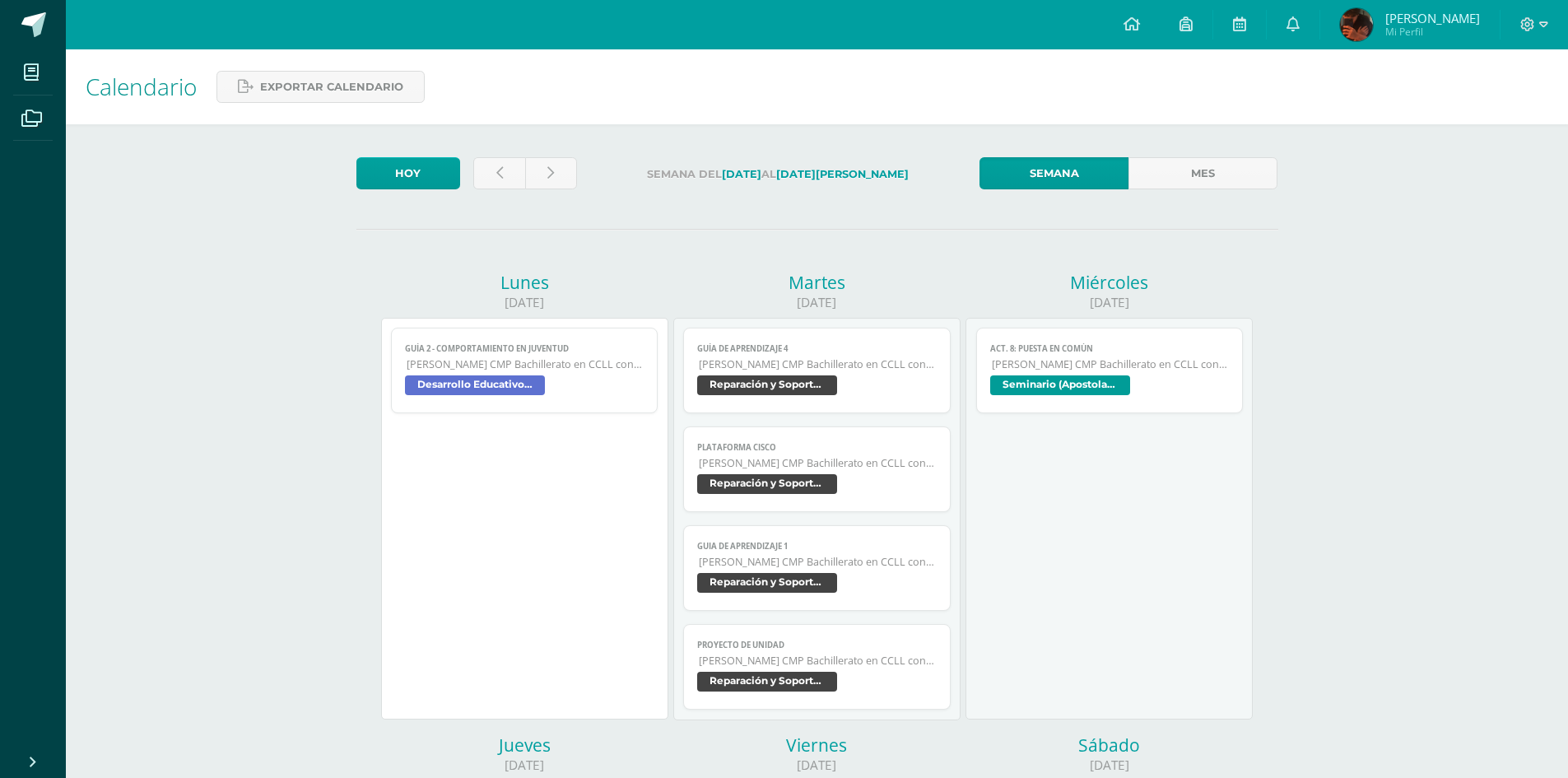
click at [769, 595] on span "Reparación y Soporte Técnico CISCO" at bounding box center [817, 584] width 239 height 24
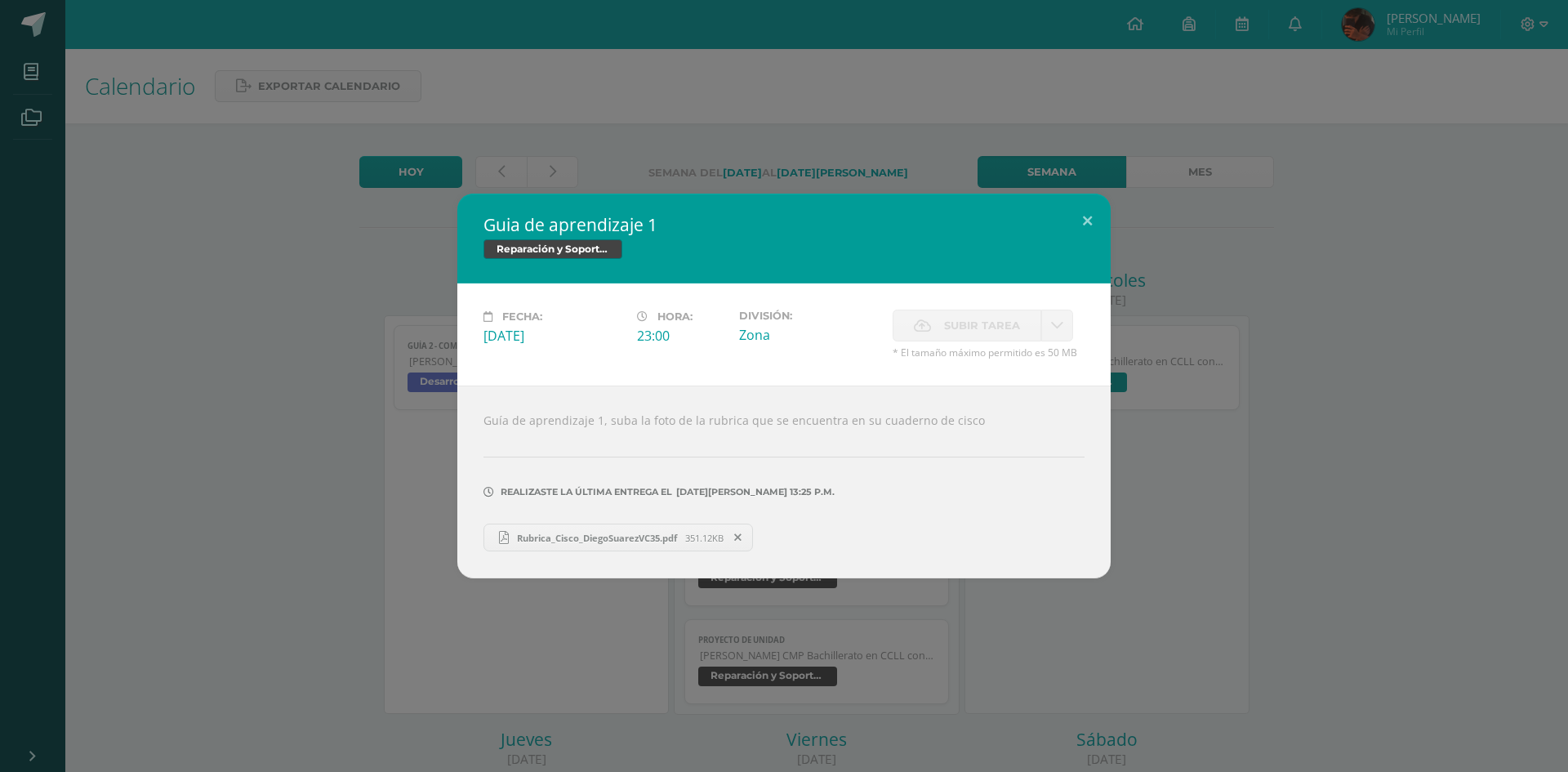
click at [537, 527] on link "Rubrica_Cisco_DiegoSuarezVC35.pdf 351.12KB" at bounding box center [618, 537] width 270 height 28
